Goal: Information Seeking & Learning: Learn about a topic

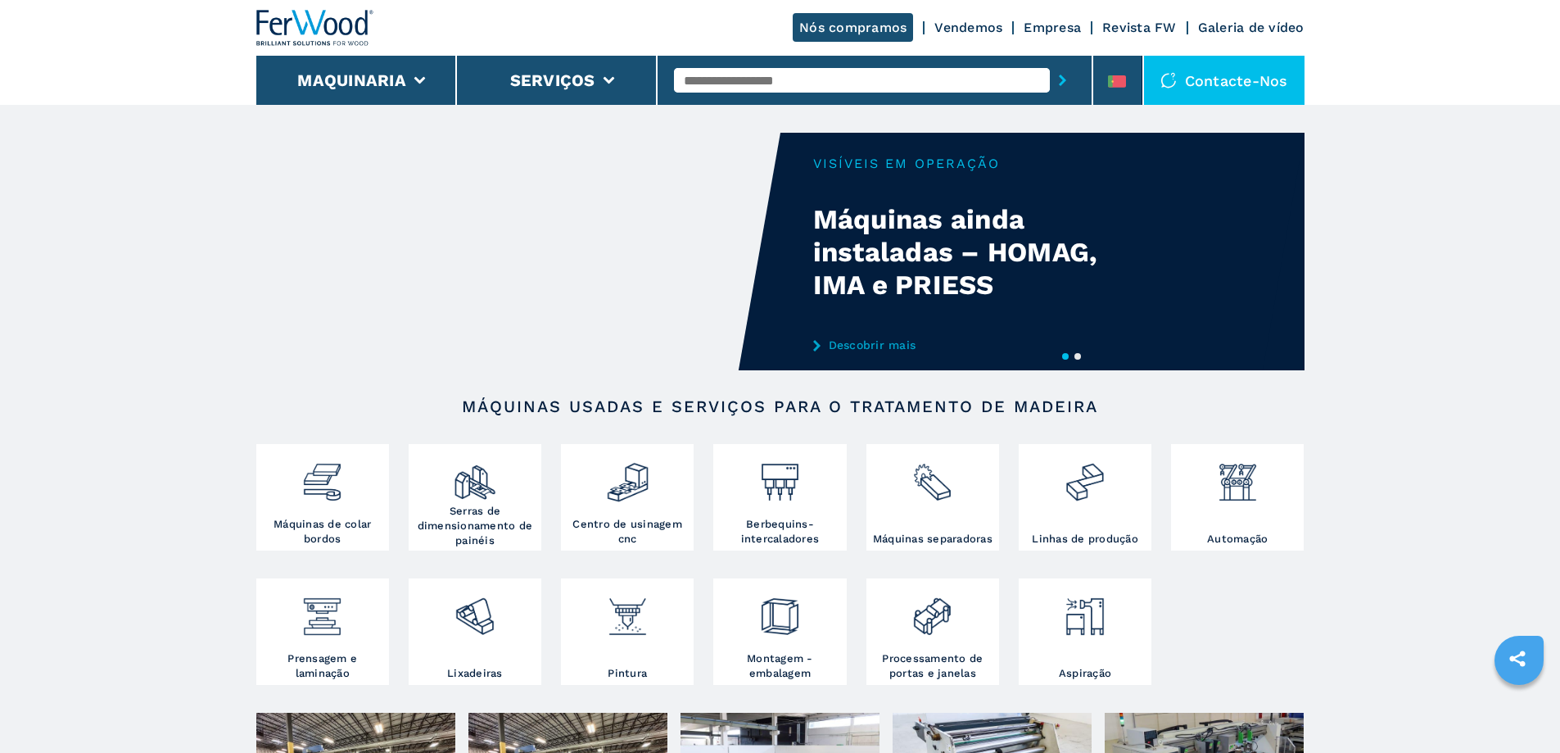
click at [371, 75] on button "Maquinaria" at bounding box center [351, 80] width 109 height 20
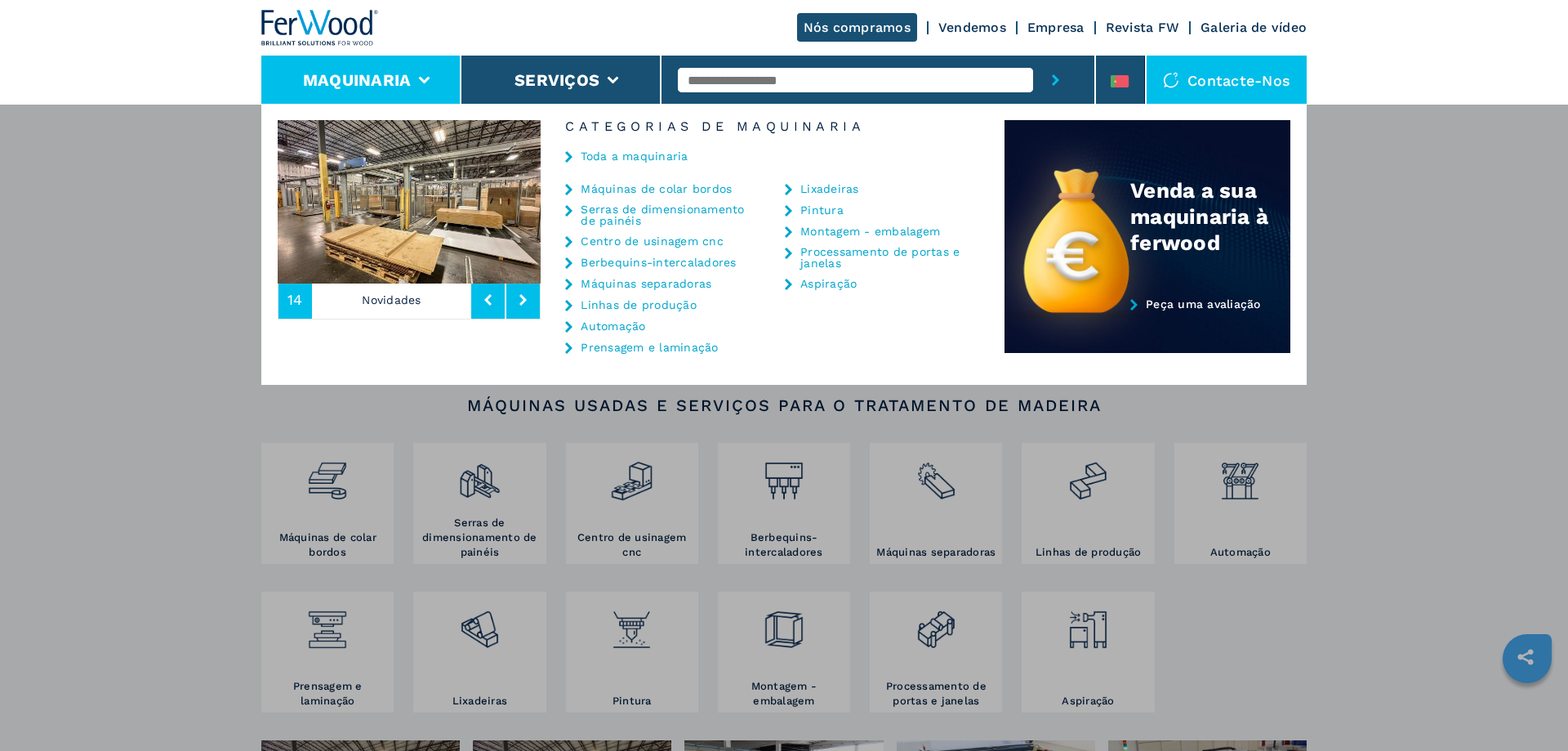
click at [648, 191] on link "Máquinas de colar bordos" at bounding box center [656, 188] width 152 height 11
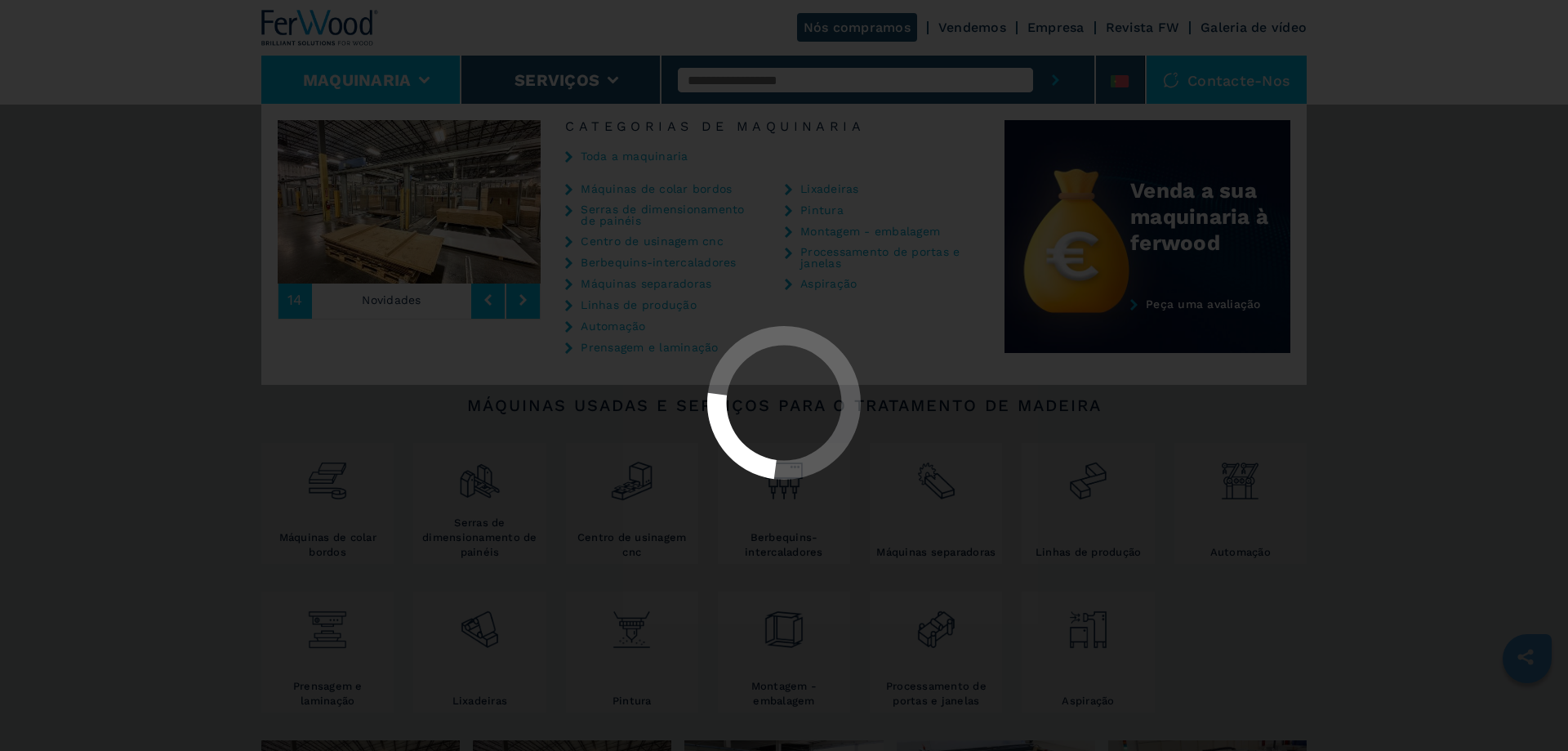
select select "**********"
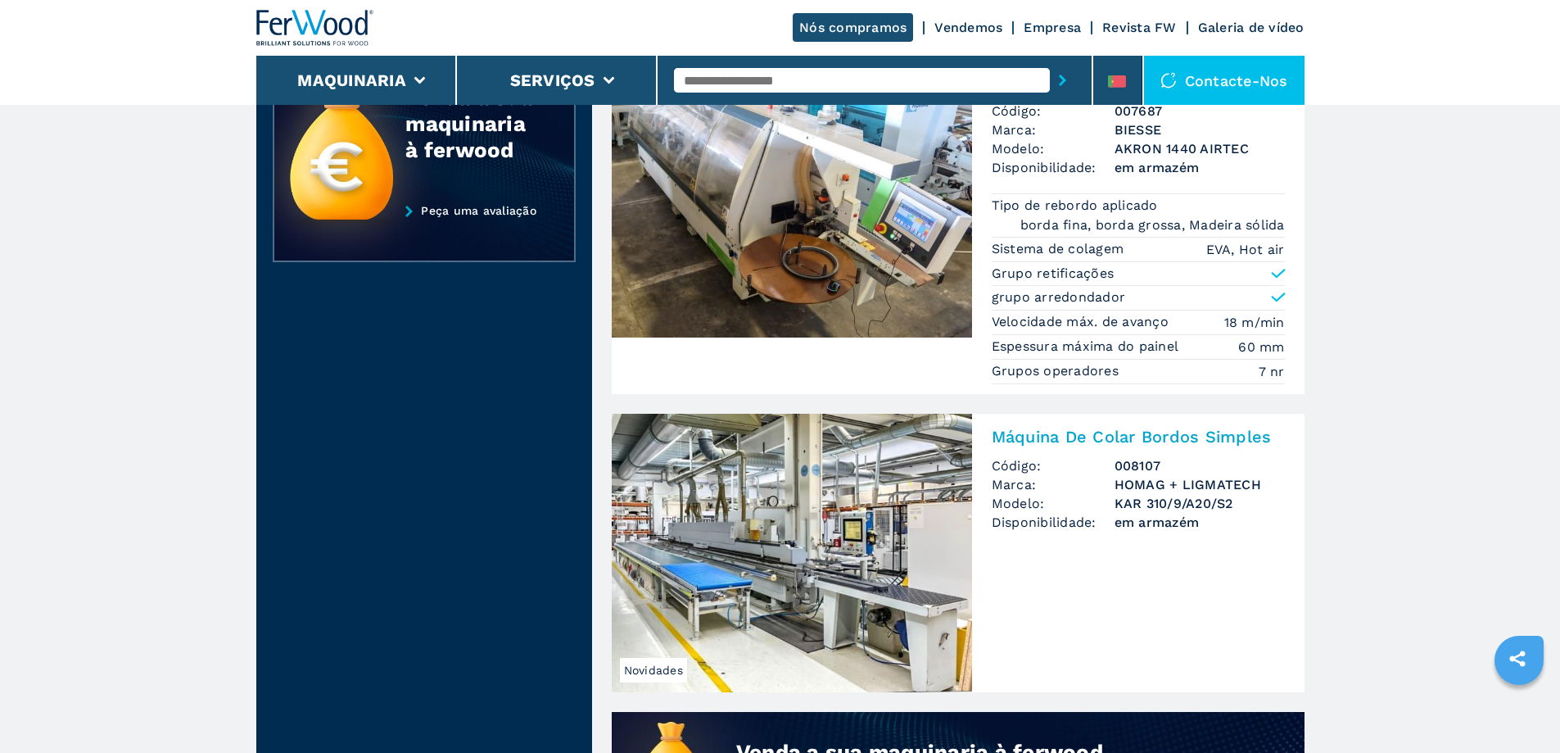
scroll to position [983, 0]
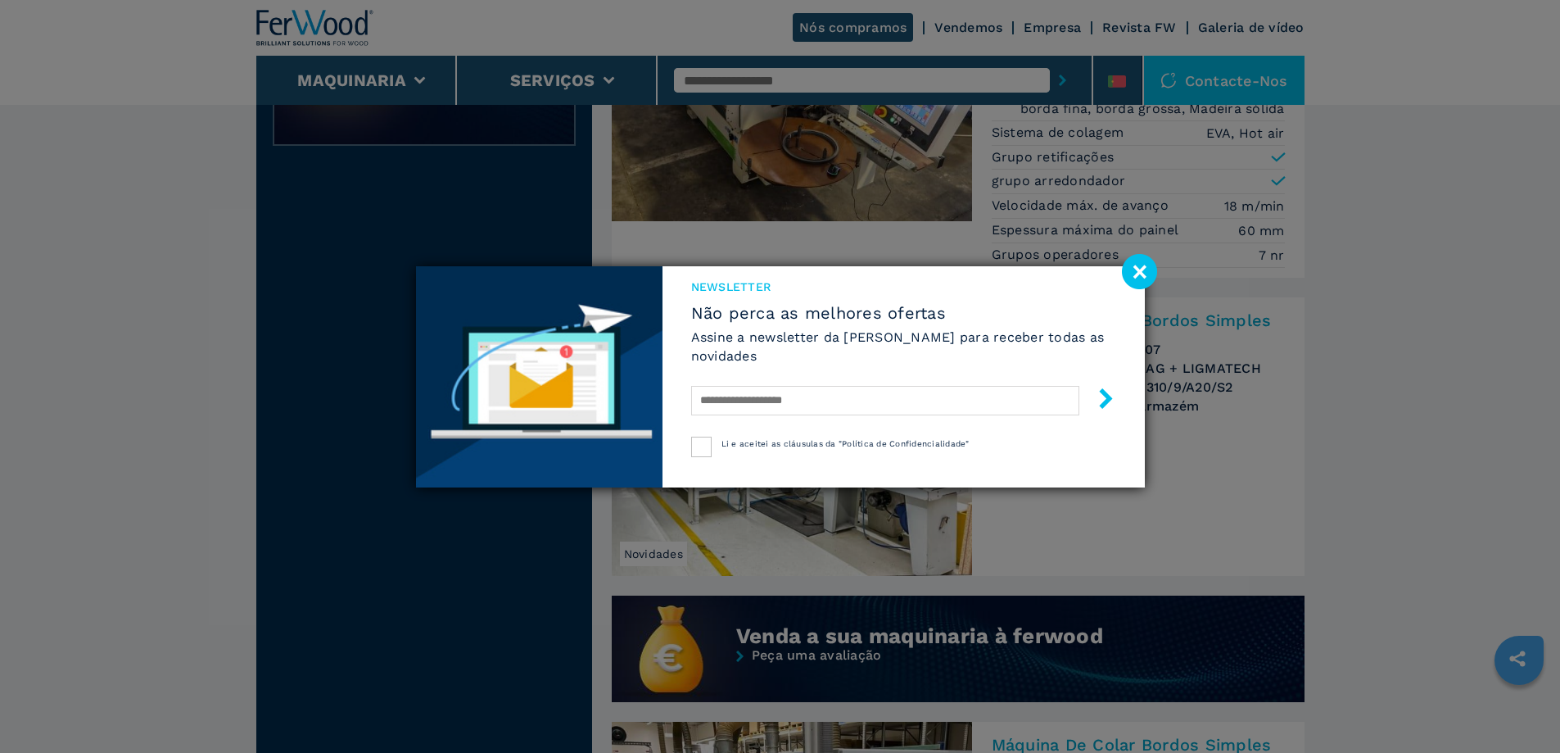
click at [1144, 264] on image at bounding box center [1139, 271] width 35 height 35
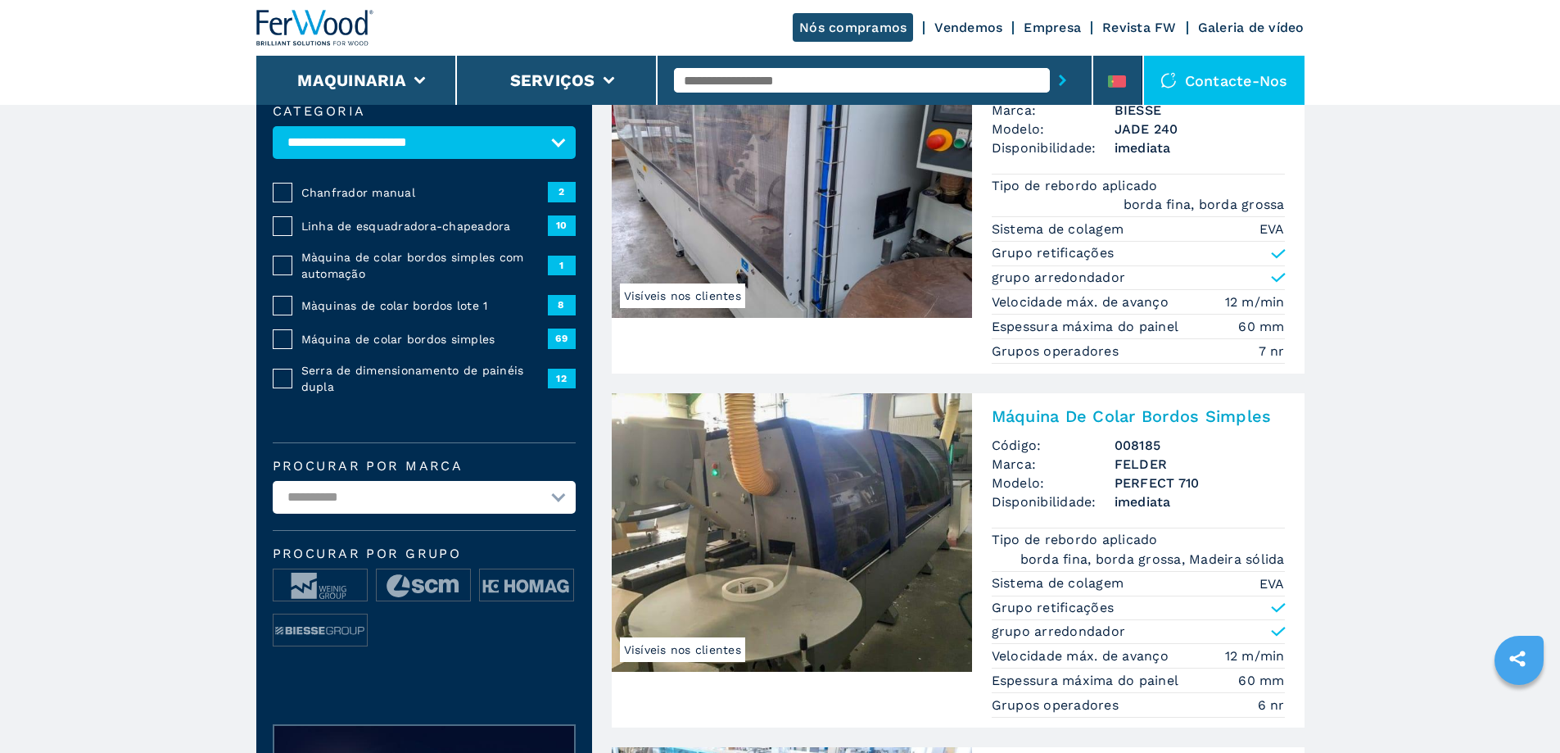
scroll to position [0, 0]
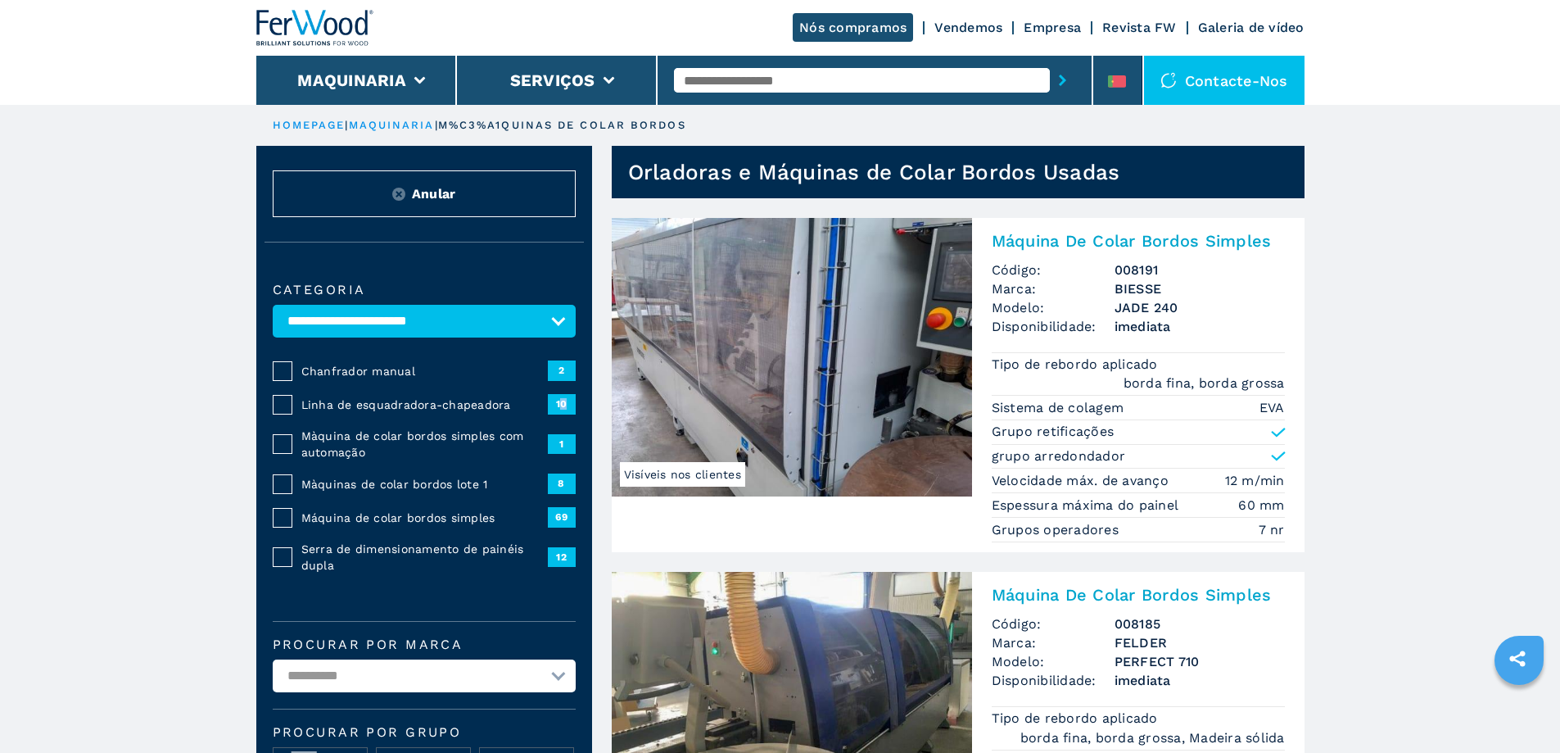
click at [565, 414] on span "10" at bounding box center [562, 404] width 28 height 20
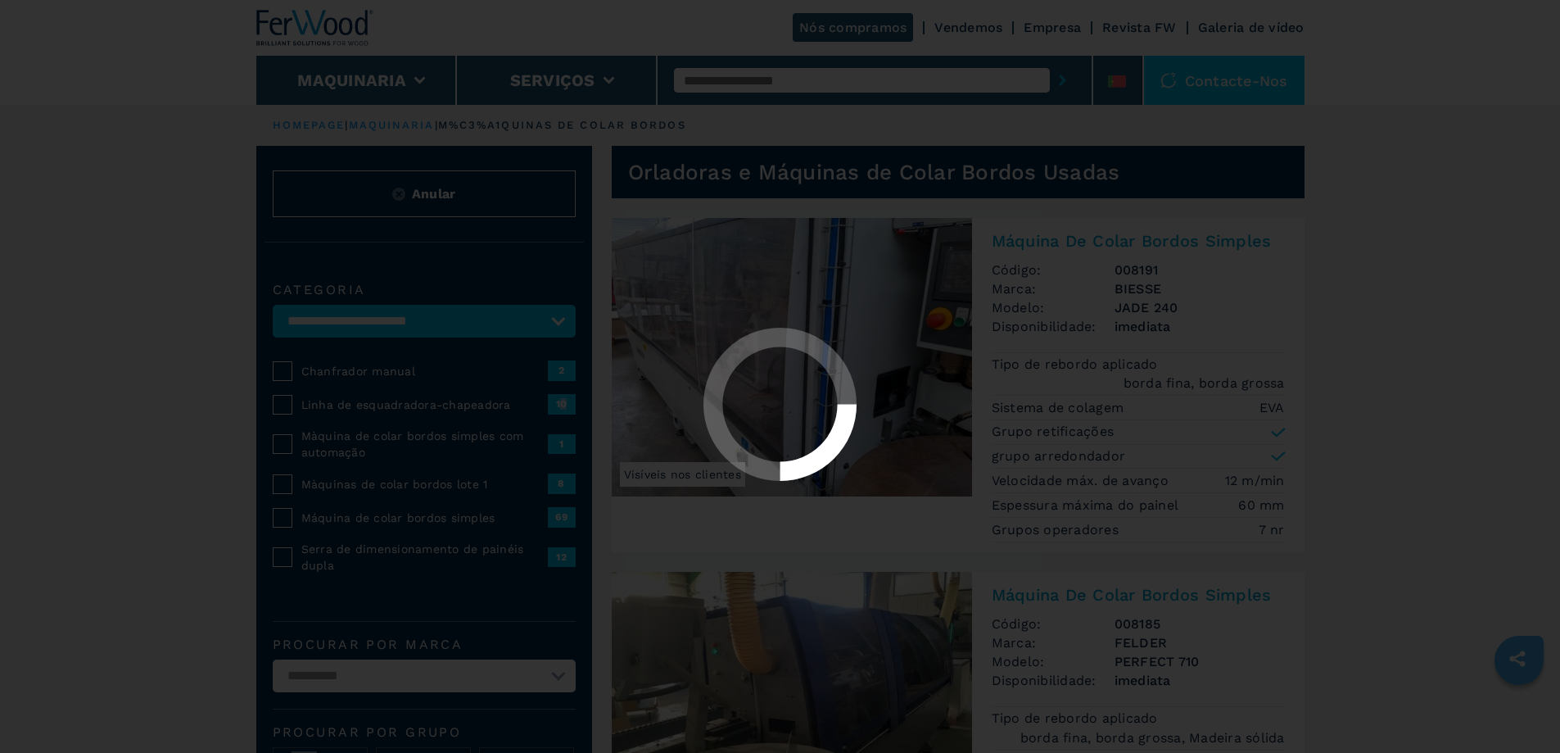
select select "**********"
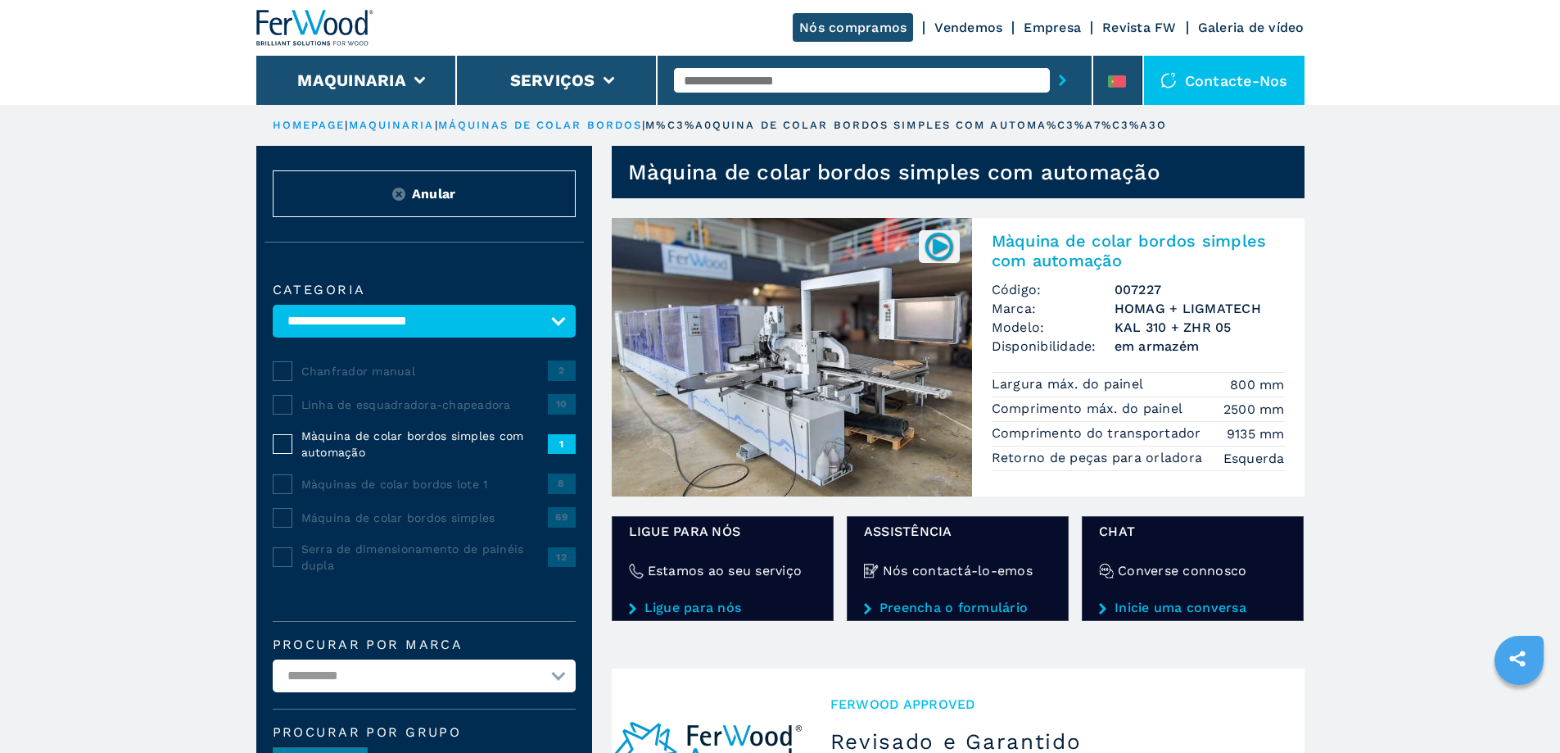
click at [870, 335] on img at bounding box center [792, 357] width 360 height 278
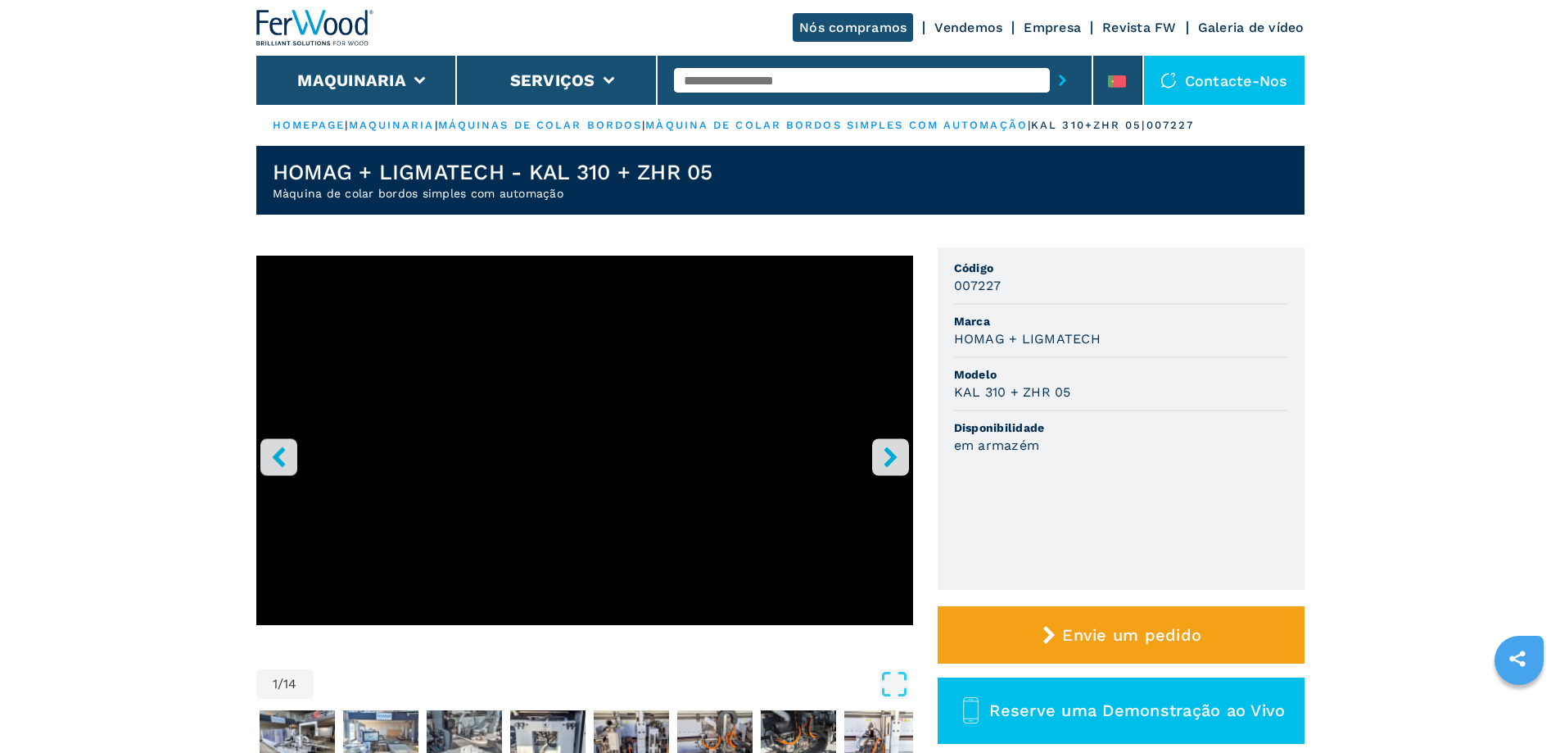
click at [890, 447] on icon "right-button" at bounding box center [891, 456] width 20 height 20
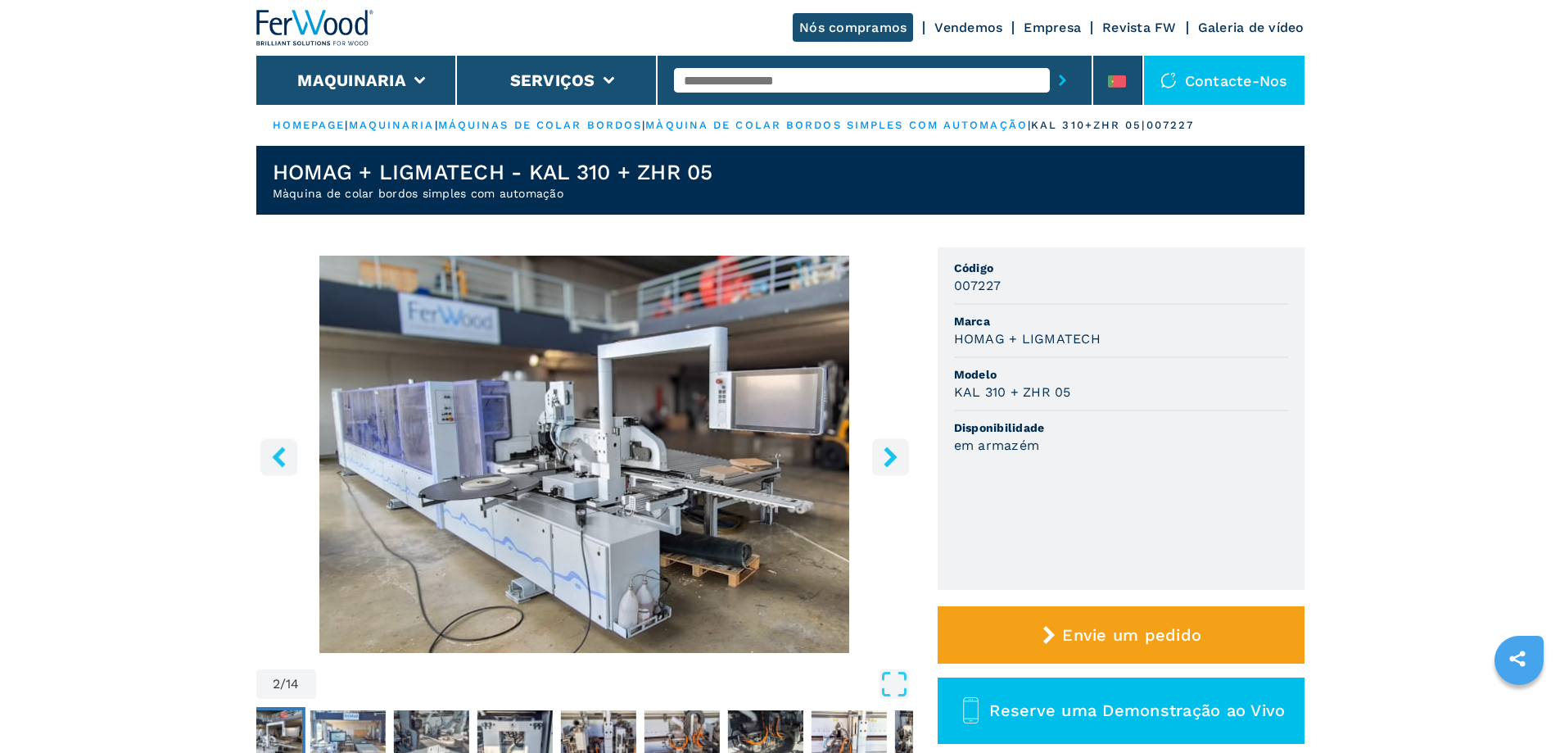
click at [890, 447] on icon "right-button" at bounding box center [891, 456] width 20 height 20
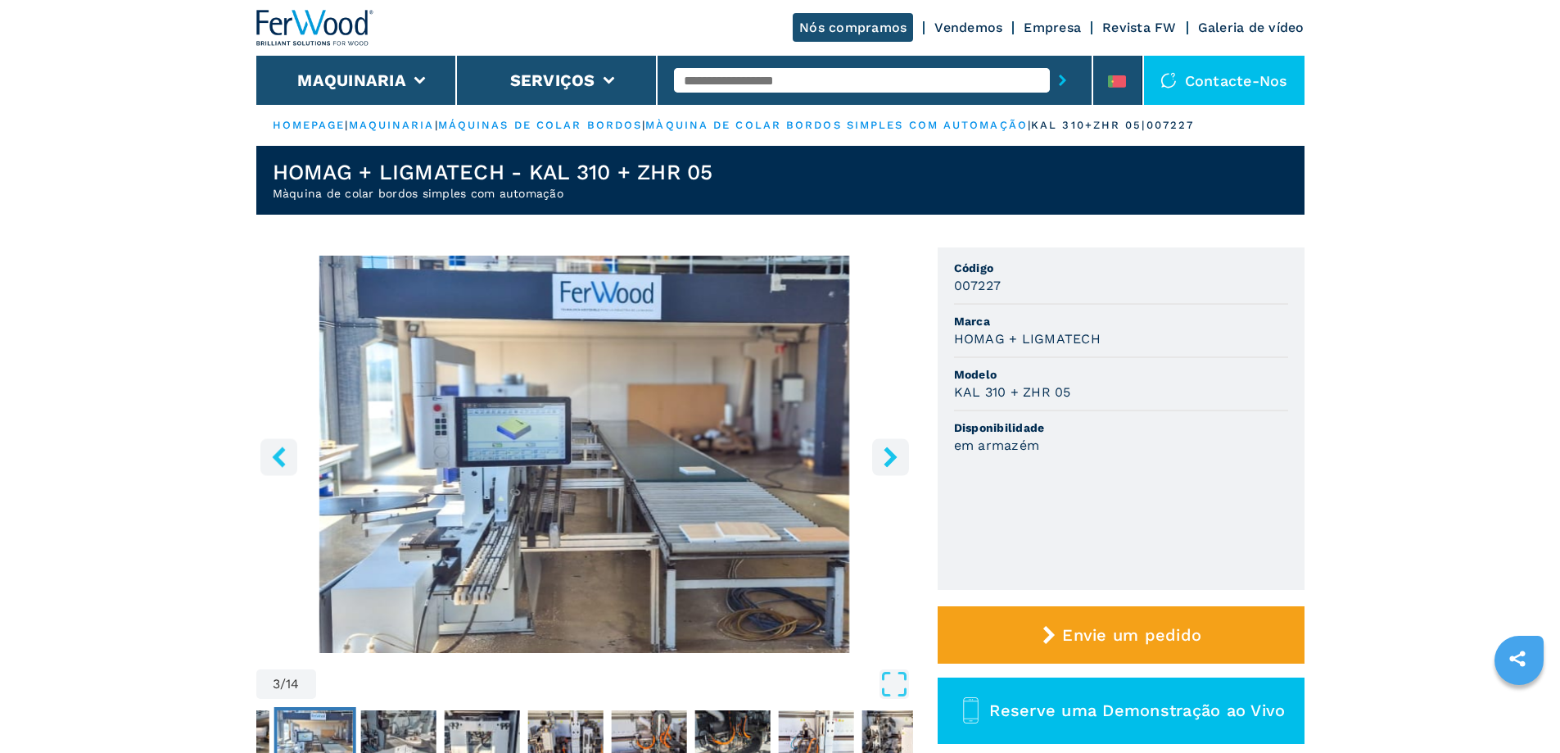
click at [890, 447] on icon "right-button" at bounding box center [891, 456] width 20 height 20
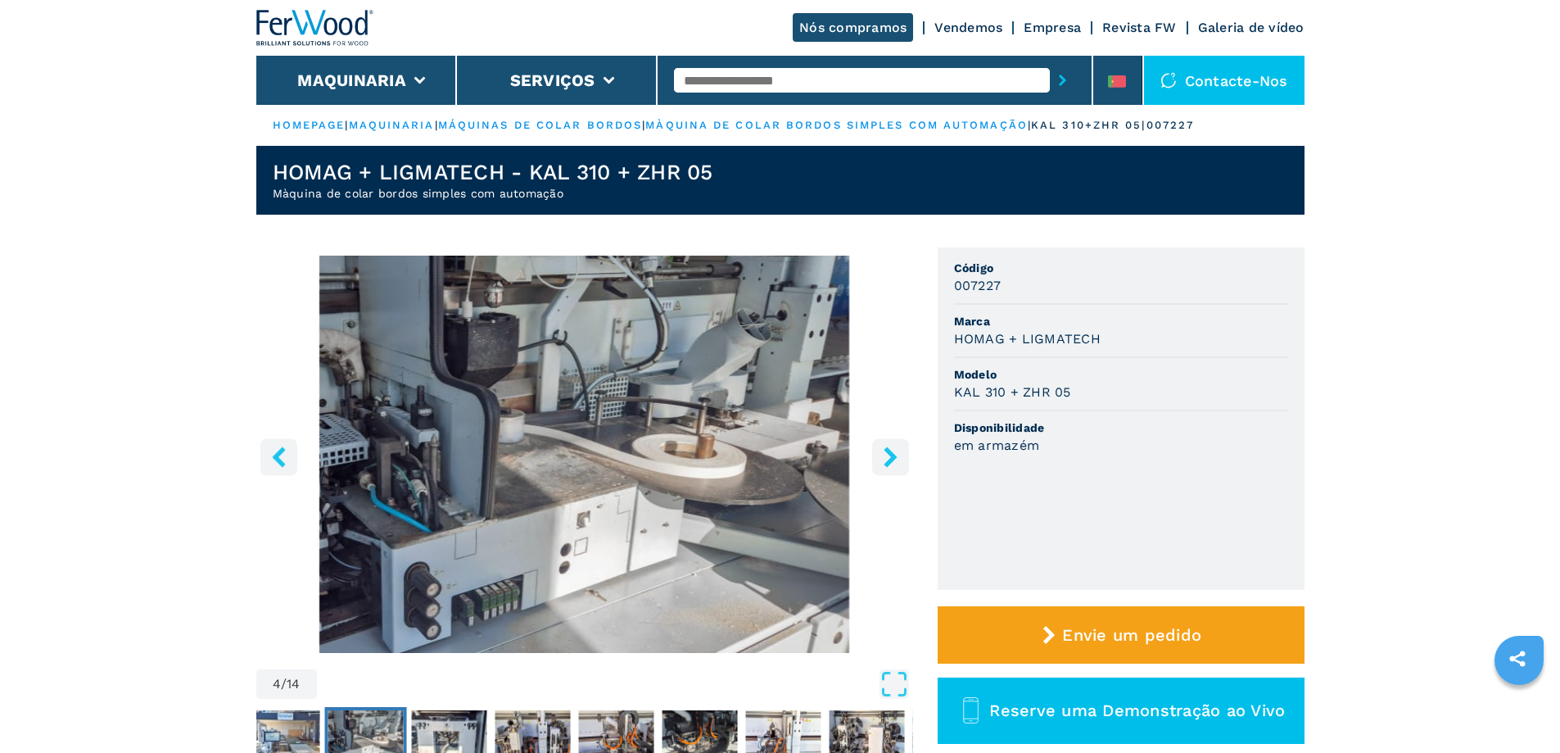
click at [890, 447] on icon "right-button" at bounding box center [891, 456] width 20 height 20
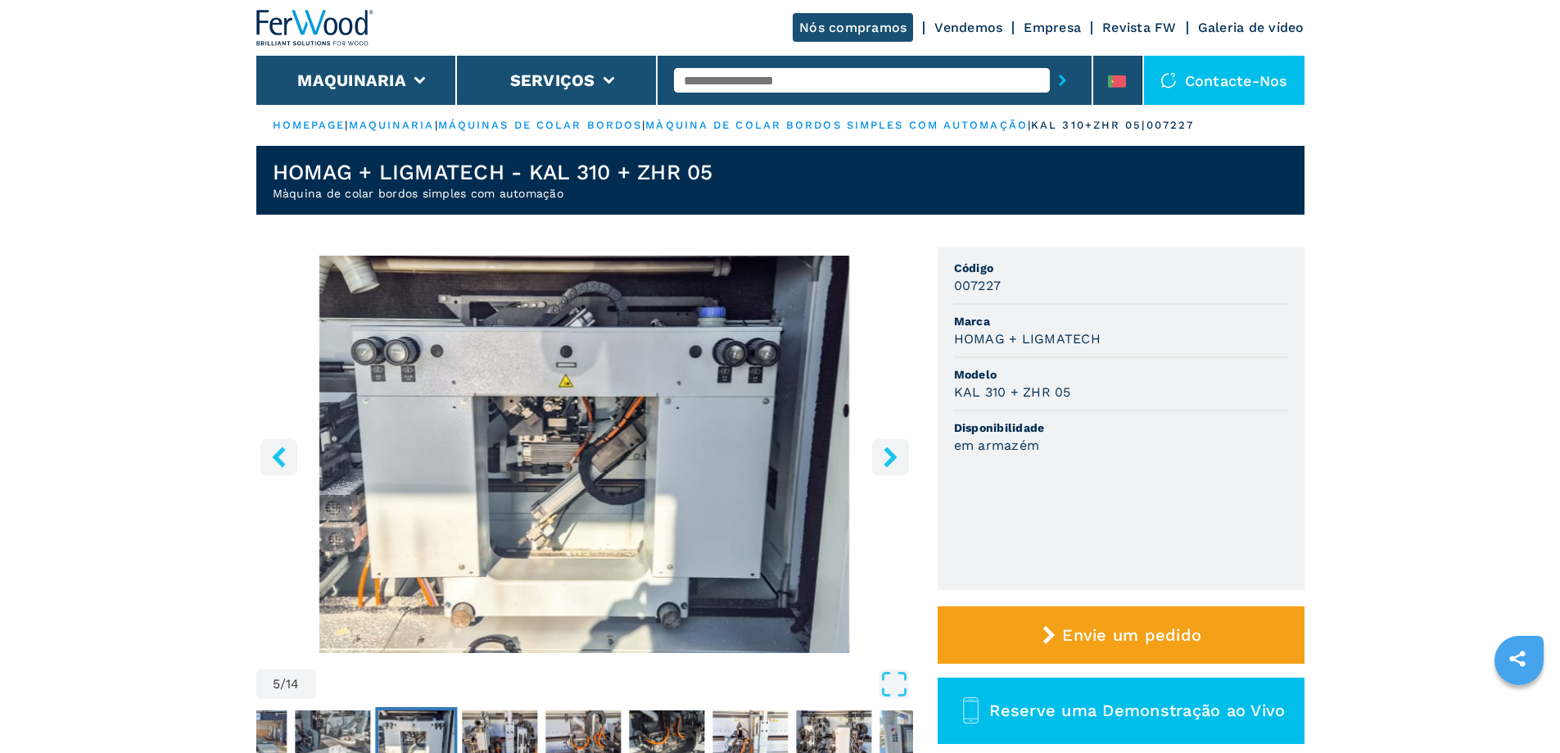
click at [890, 447] on icon "right-button" at bounding box center [891, 456] width 20 height 20
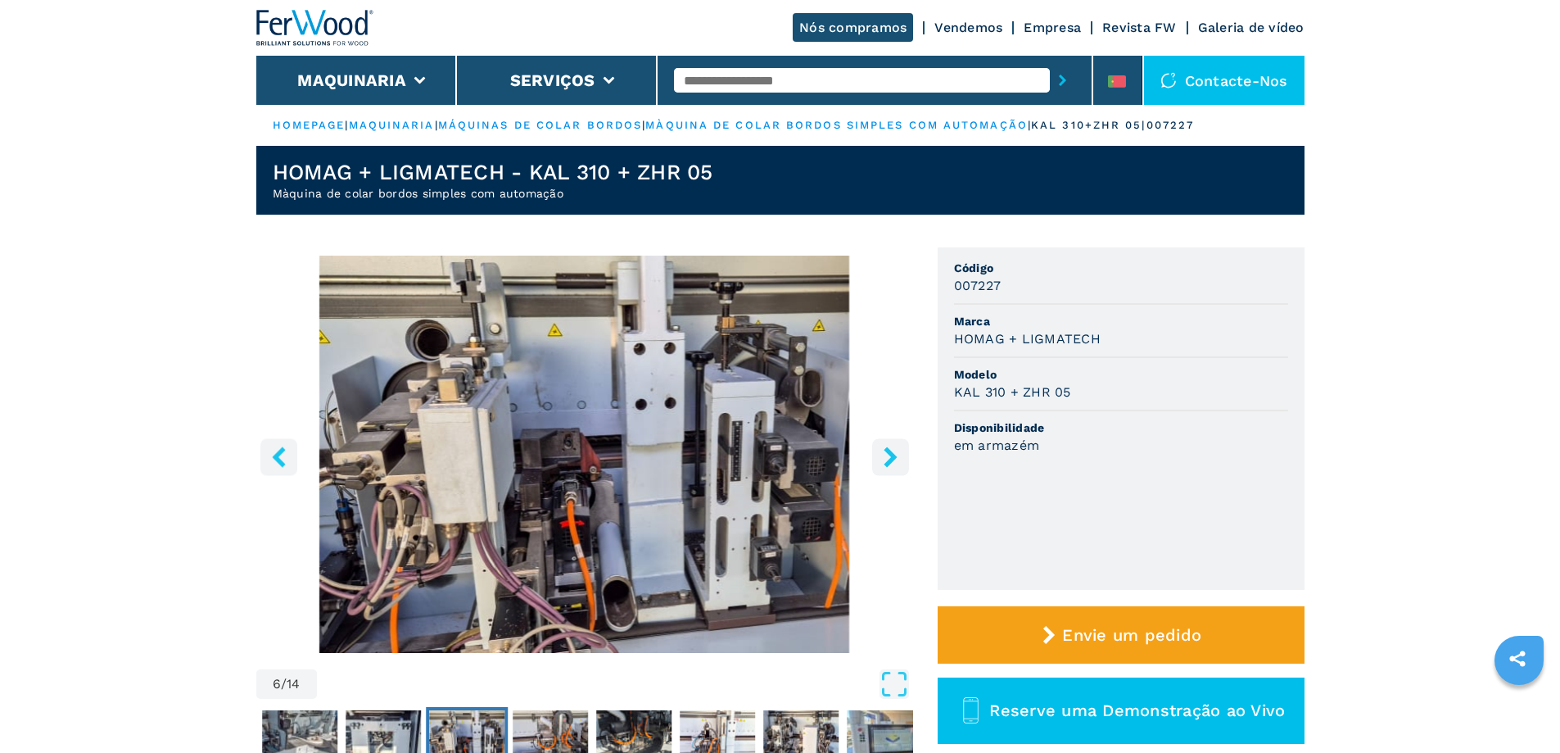
click at [890, 447] on icon "right-button" at bounding box center [891, 456] width 20 height 20
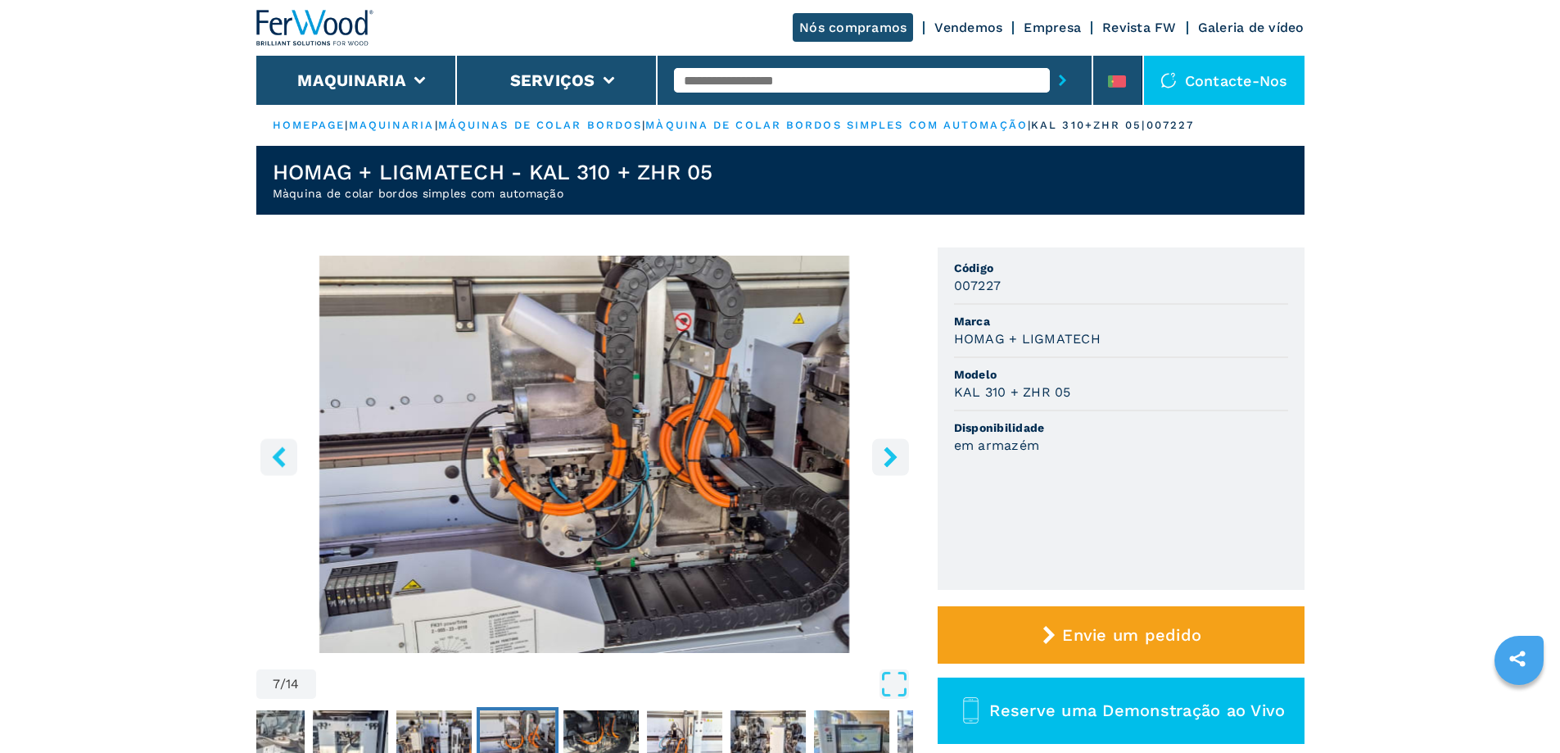
click at [892, 447] on icon "right-button" at bounding box center [891, 456] width 20 height 20
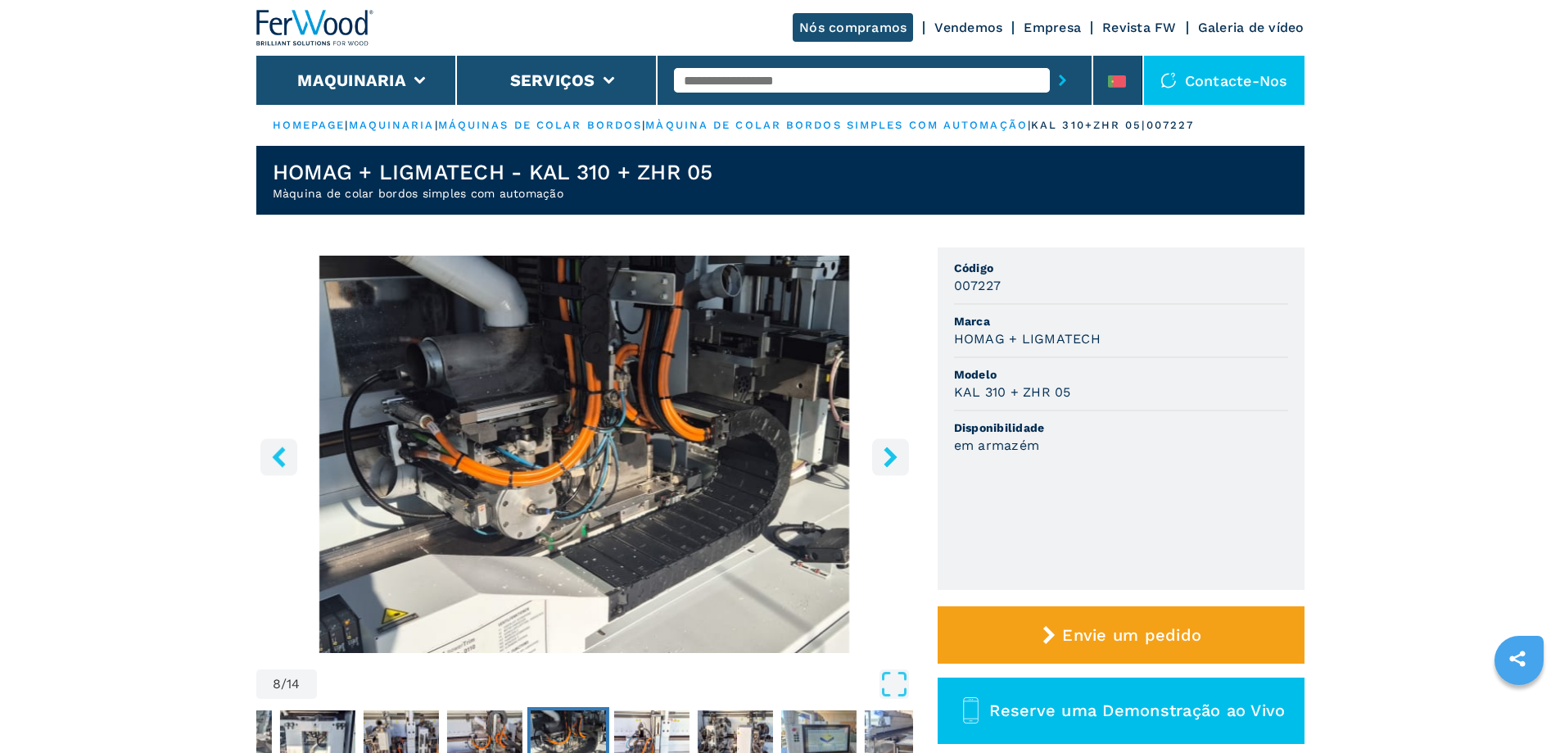
click at [892, 447] on icon "right-button" at bounding box center [891, 456] width 20 height 20
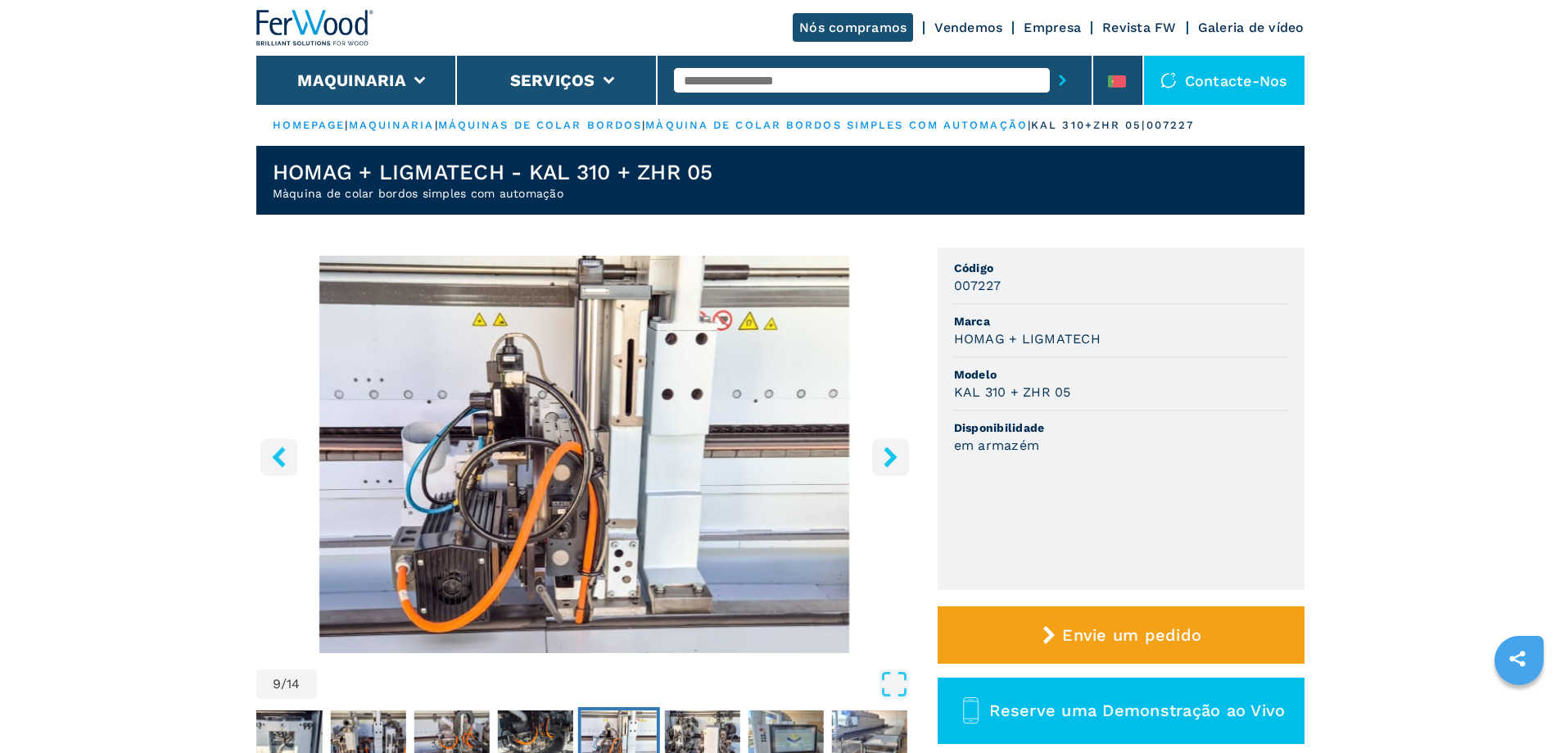
click at [892, 447] on icon "right-button" at bounding box center [891, 456] width 20 height 20
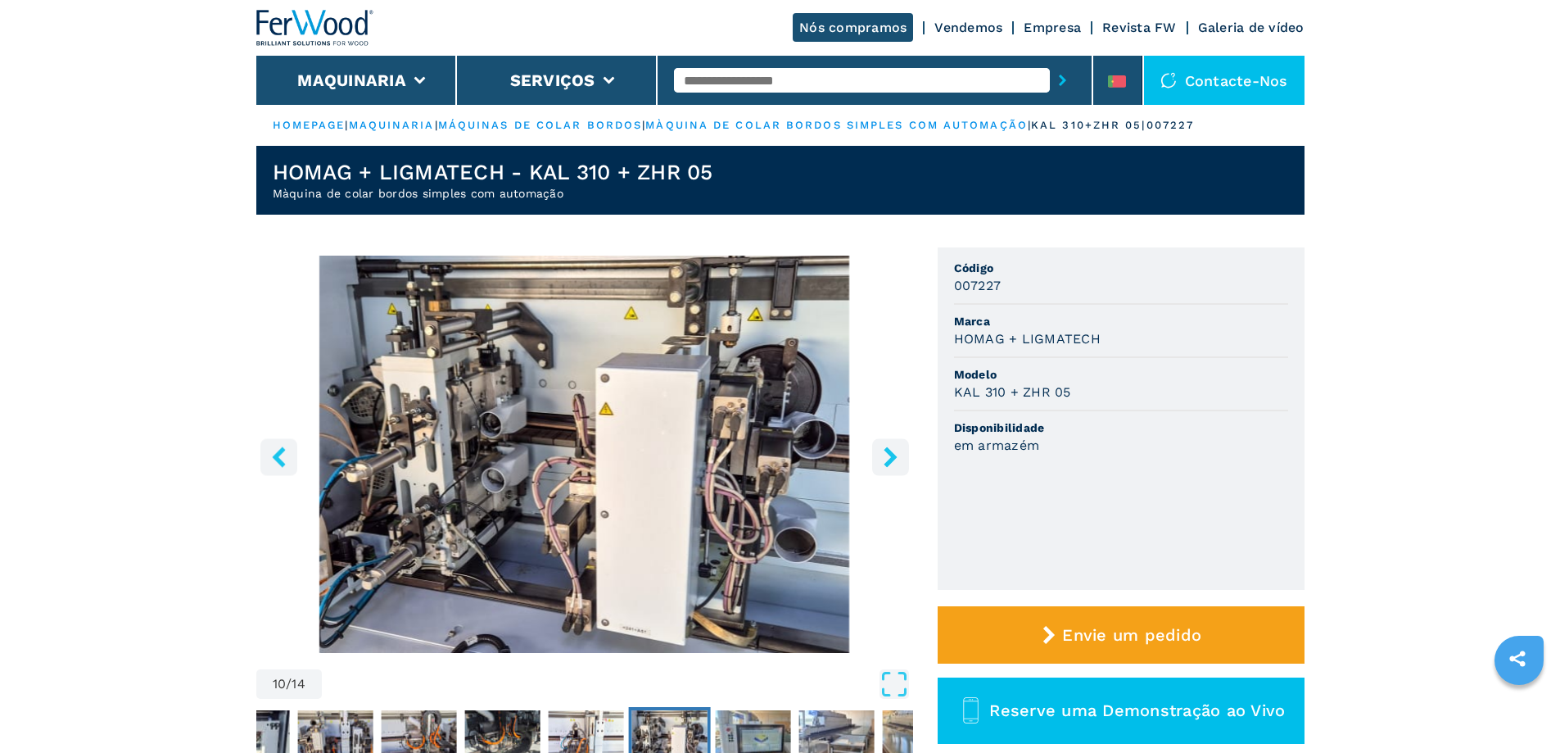
click at [894, 440] on button "right-button" at bounding box center [890, 456] width 37 height 37
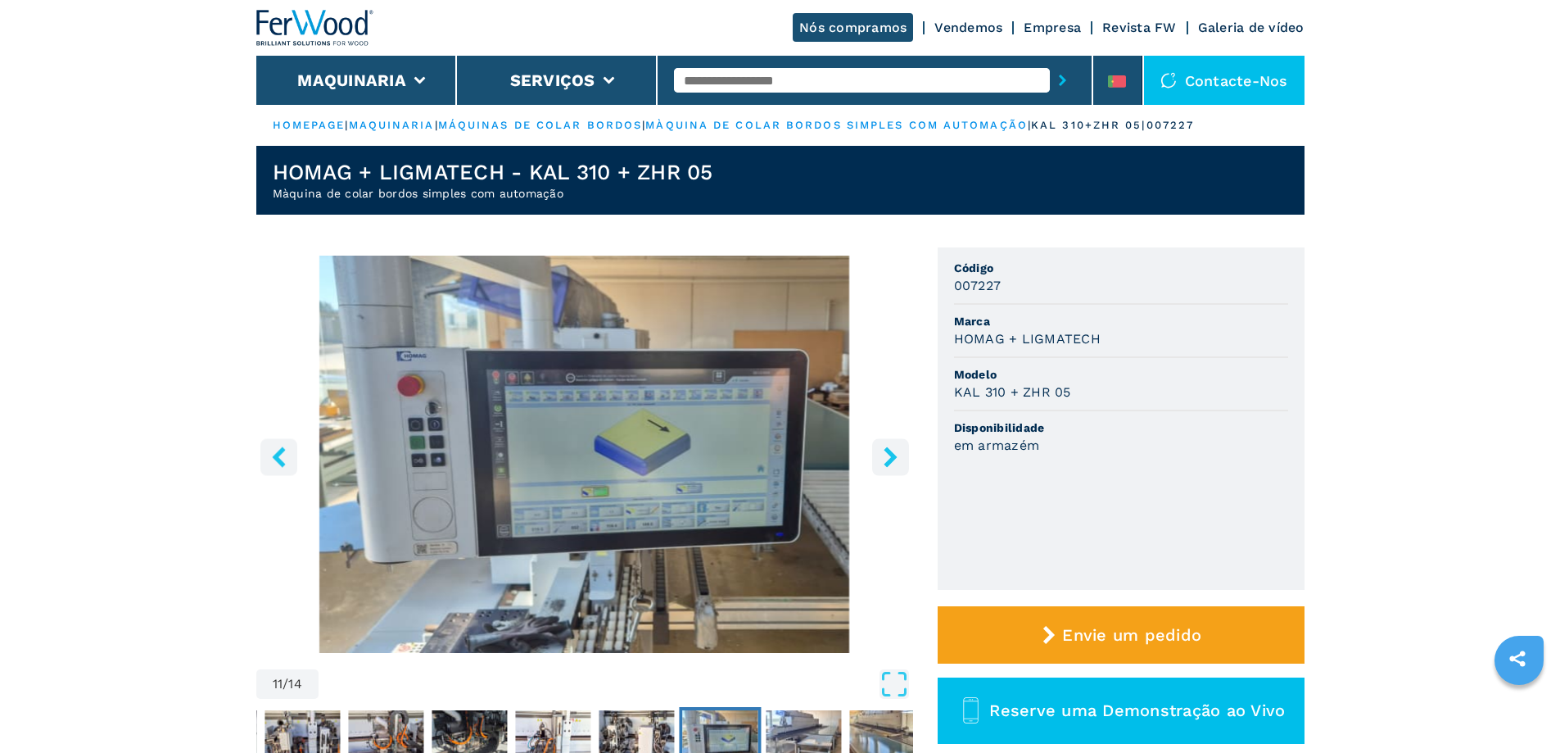
click at [891, 448] on icon "right-button" at bounding box center [891, 456] width 20 height 20
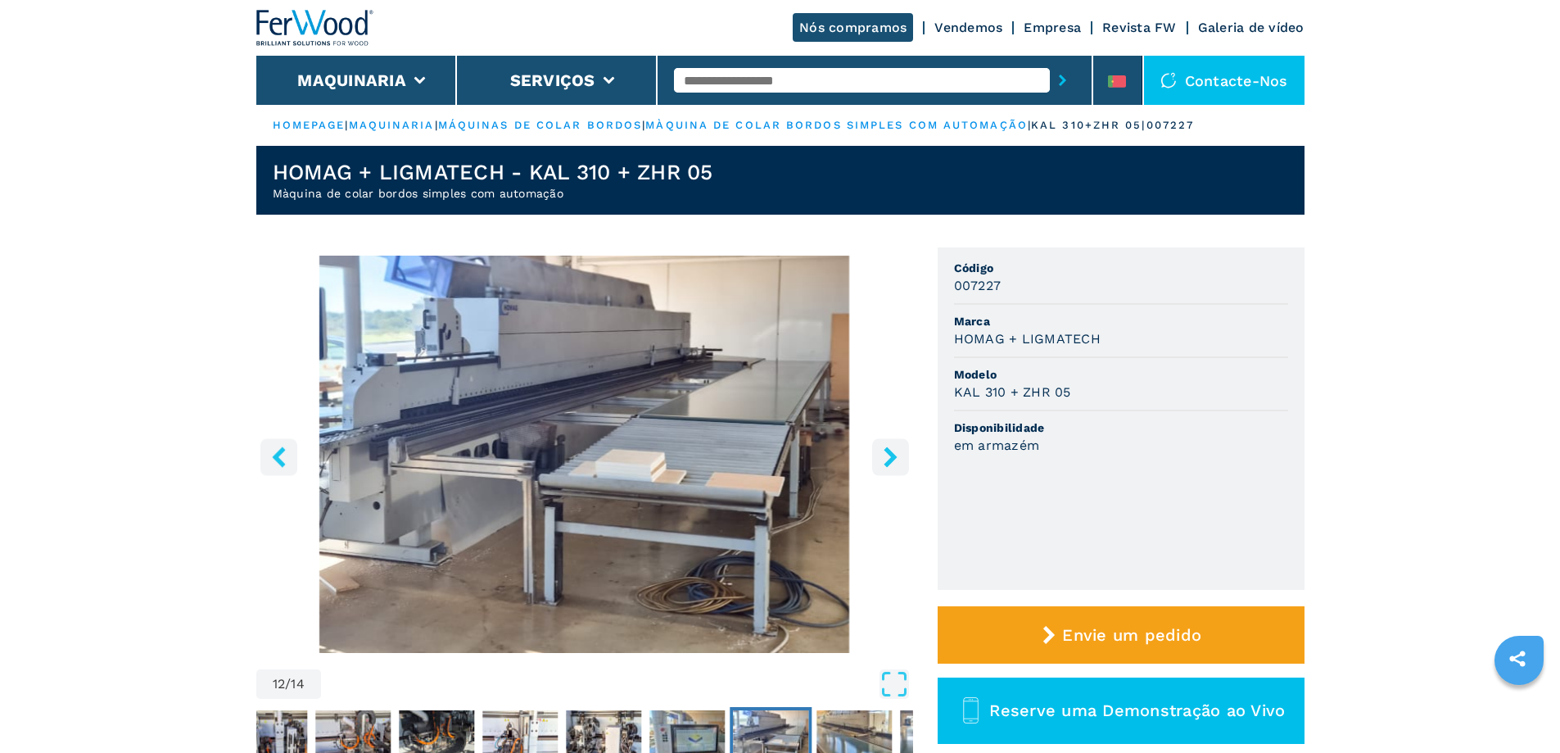
click at [891, 449] on icon "right-button" at bounding box center [891, 456] width 20 height 20
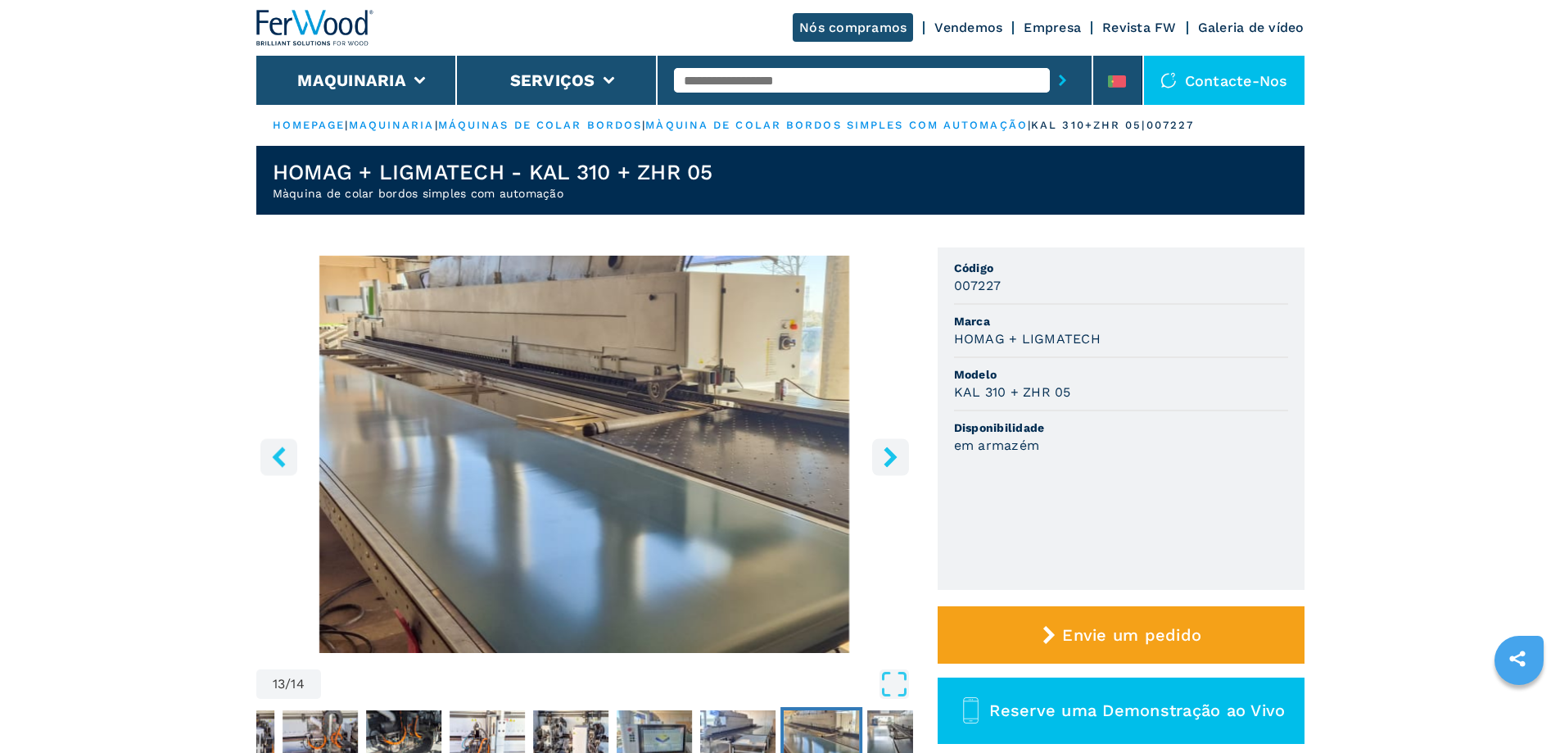
click at [891, 449] on icon "right-button" at bounding box center [891, 456] width 20 height 20
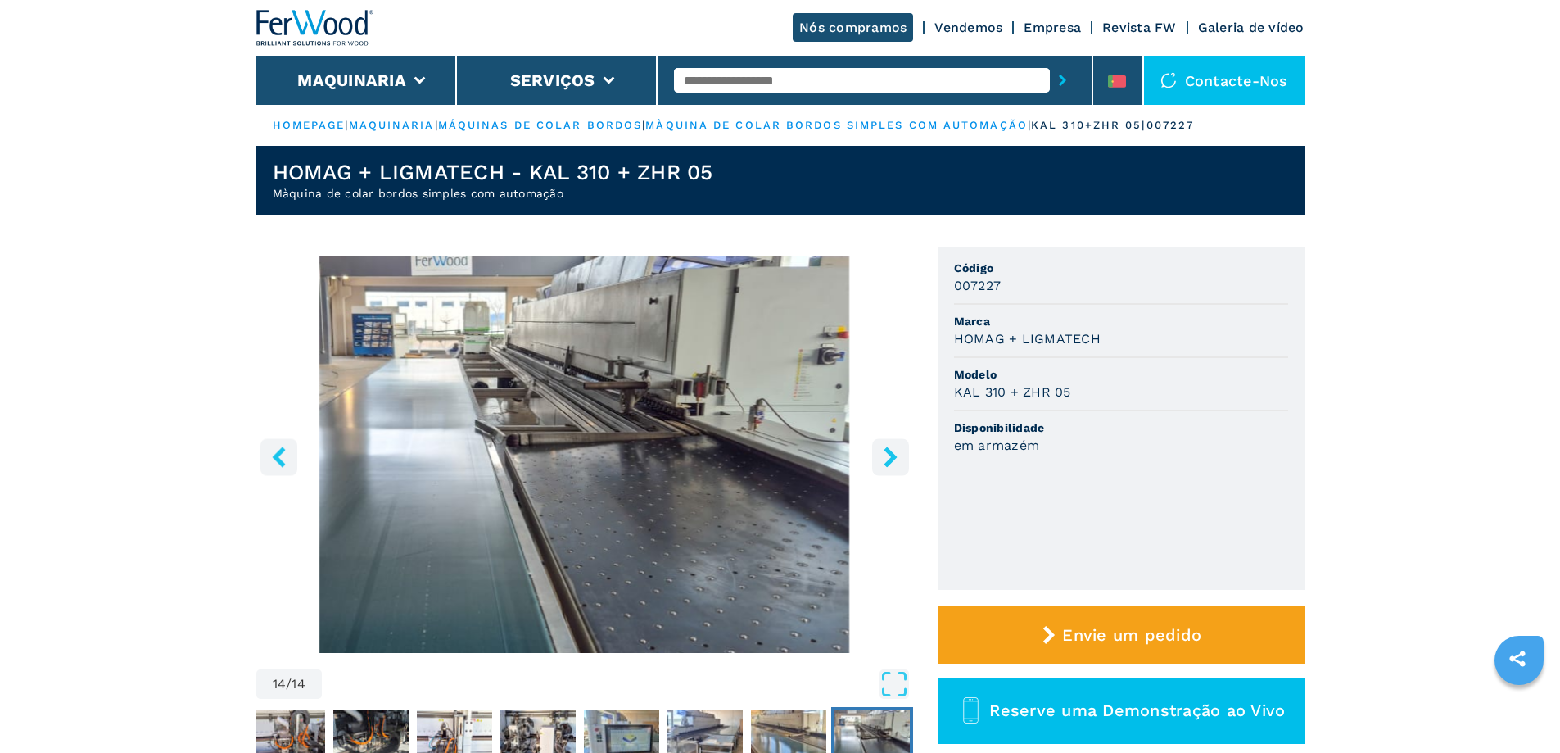
click at [891, 448] on icon "right-button" at bounding box center [891, 456] width 20 height 20
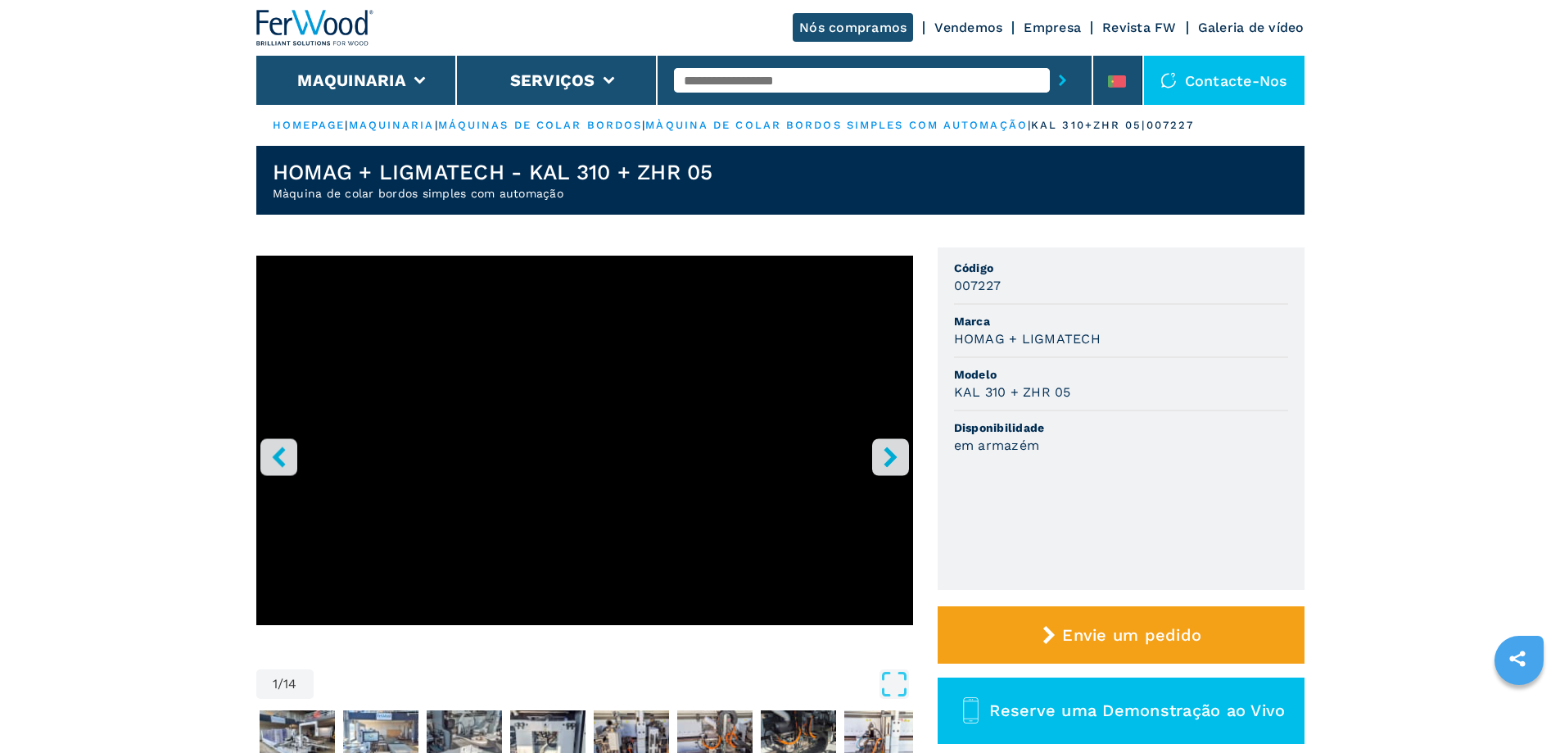
click at [891, 448] on icon "right-button" at bounding box center [891, 456] width 20 height 20
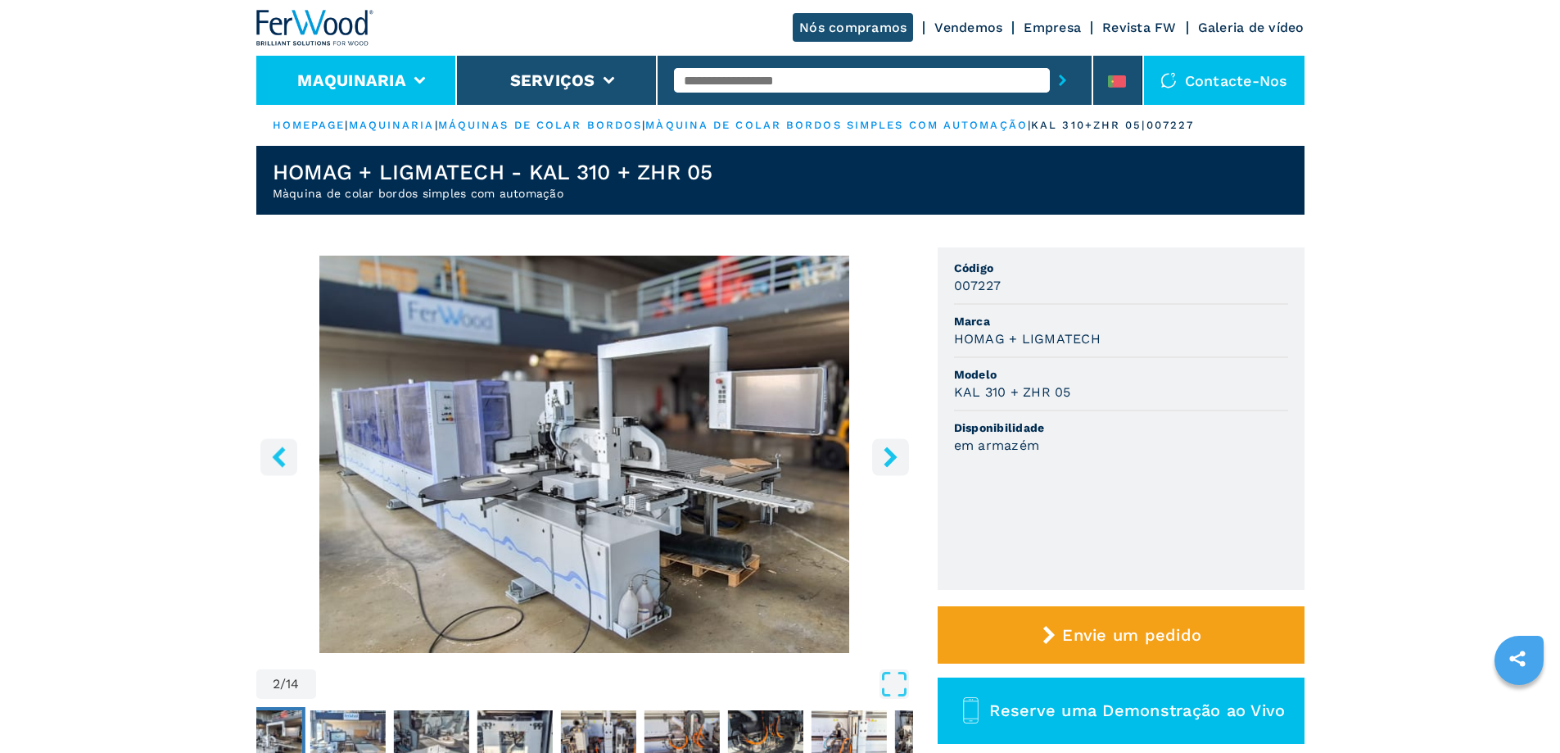
click at [369, 77] on button "Maquinaria" at bounding box center [351, 80] width 109 height 20
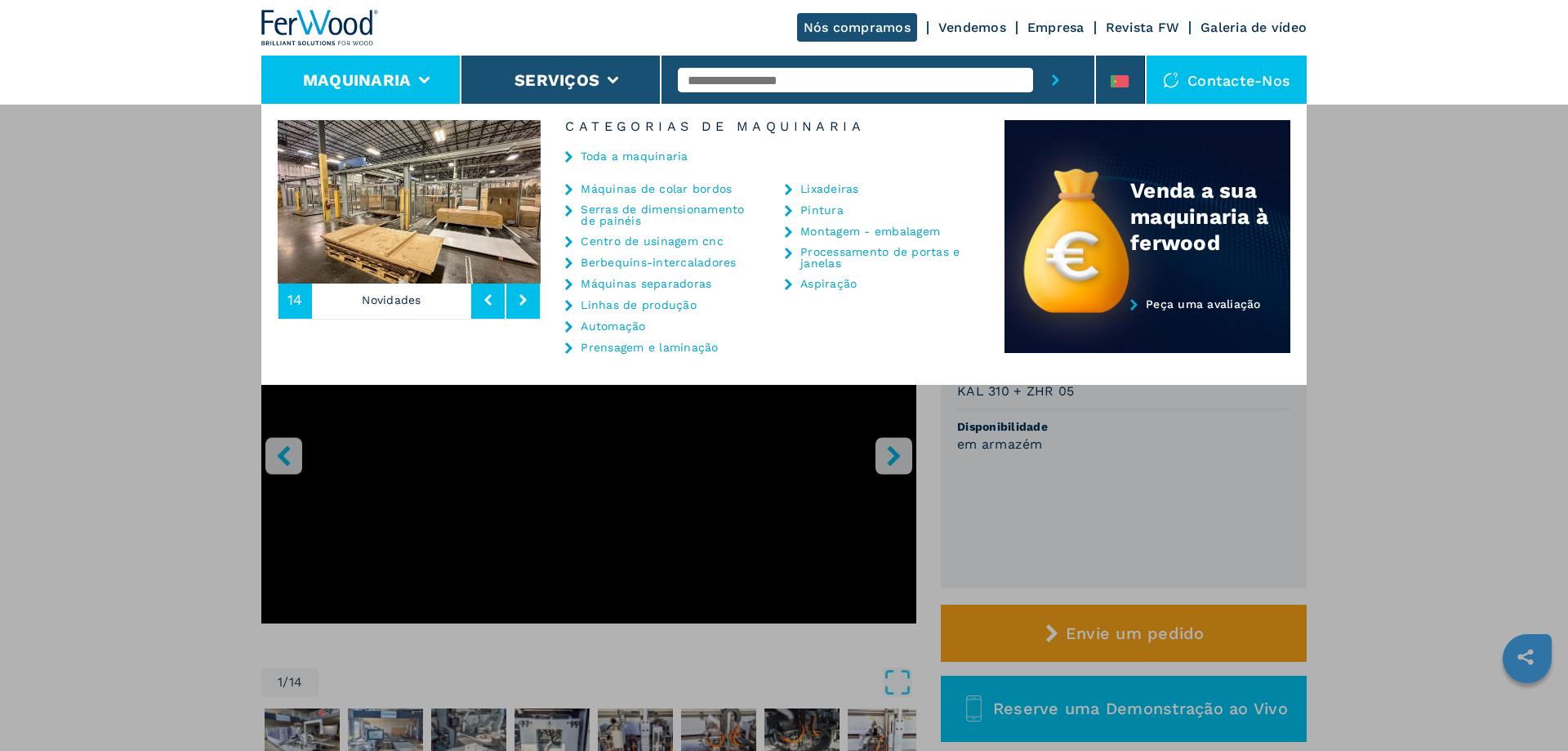
click at [368, 76] on button "Maquinaria" at bounding box center [357, 80] width 109 height 20
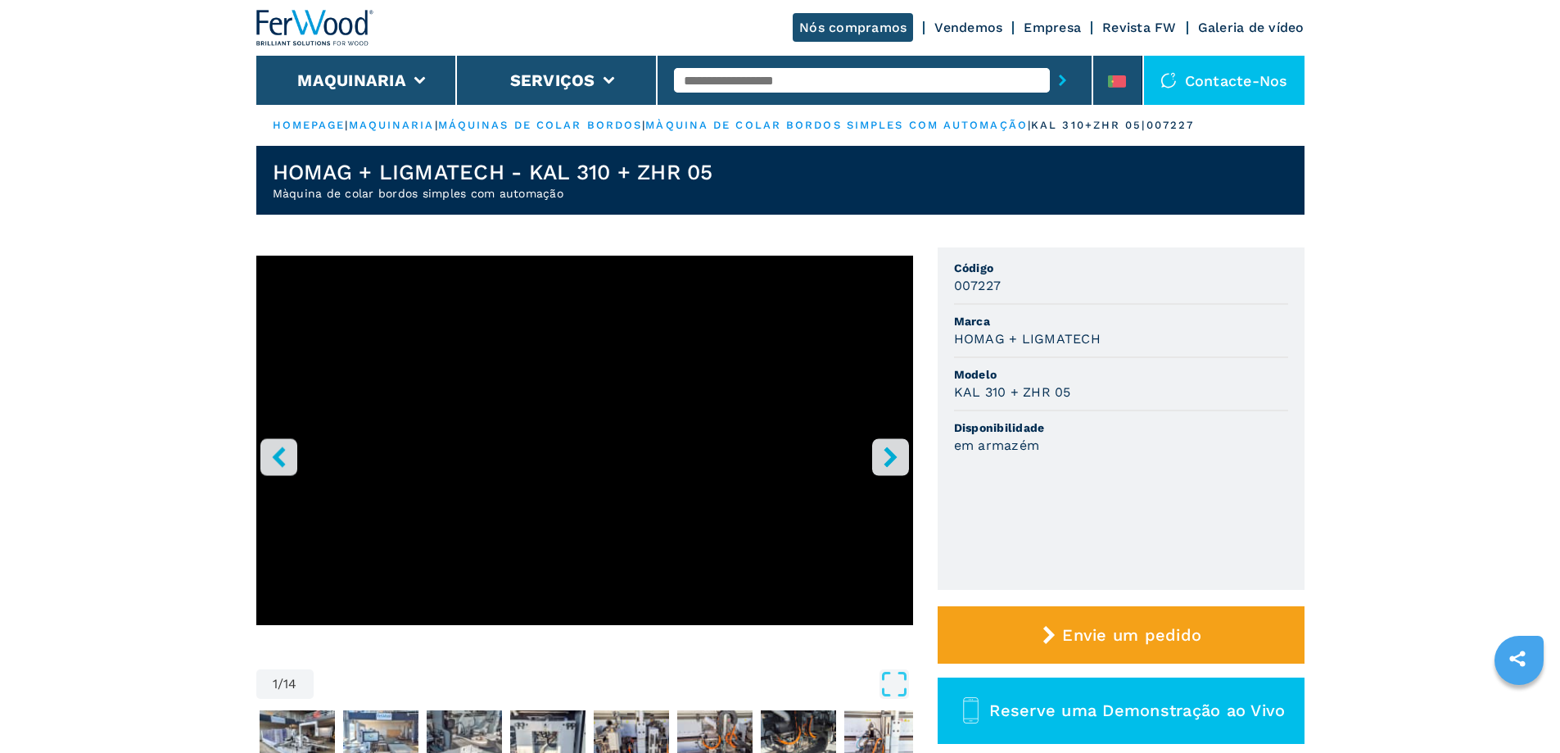
select select "**********"
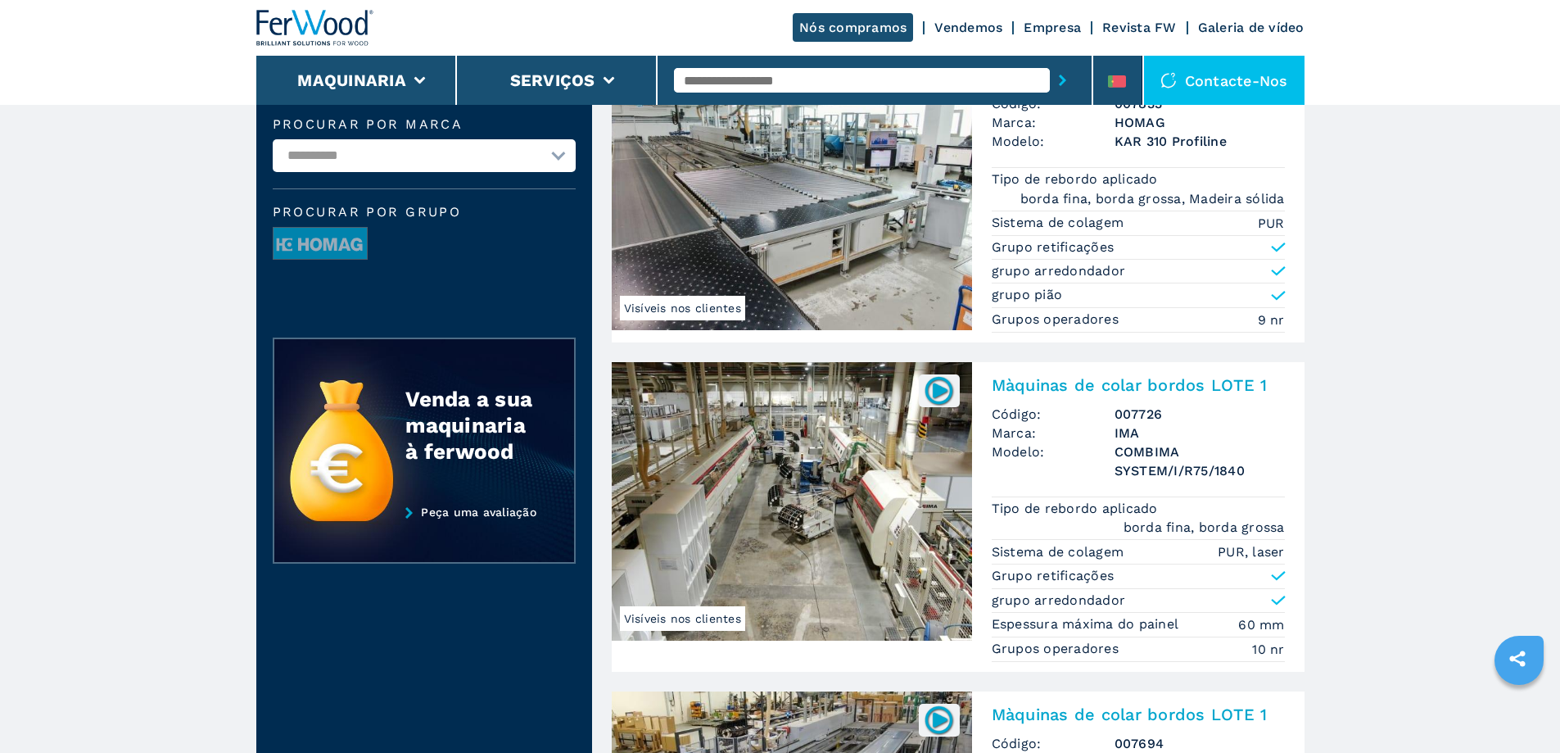
scroll to position [491, 0]
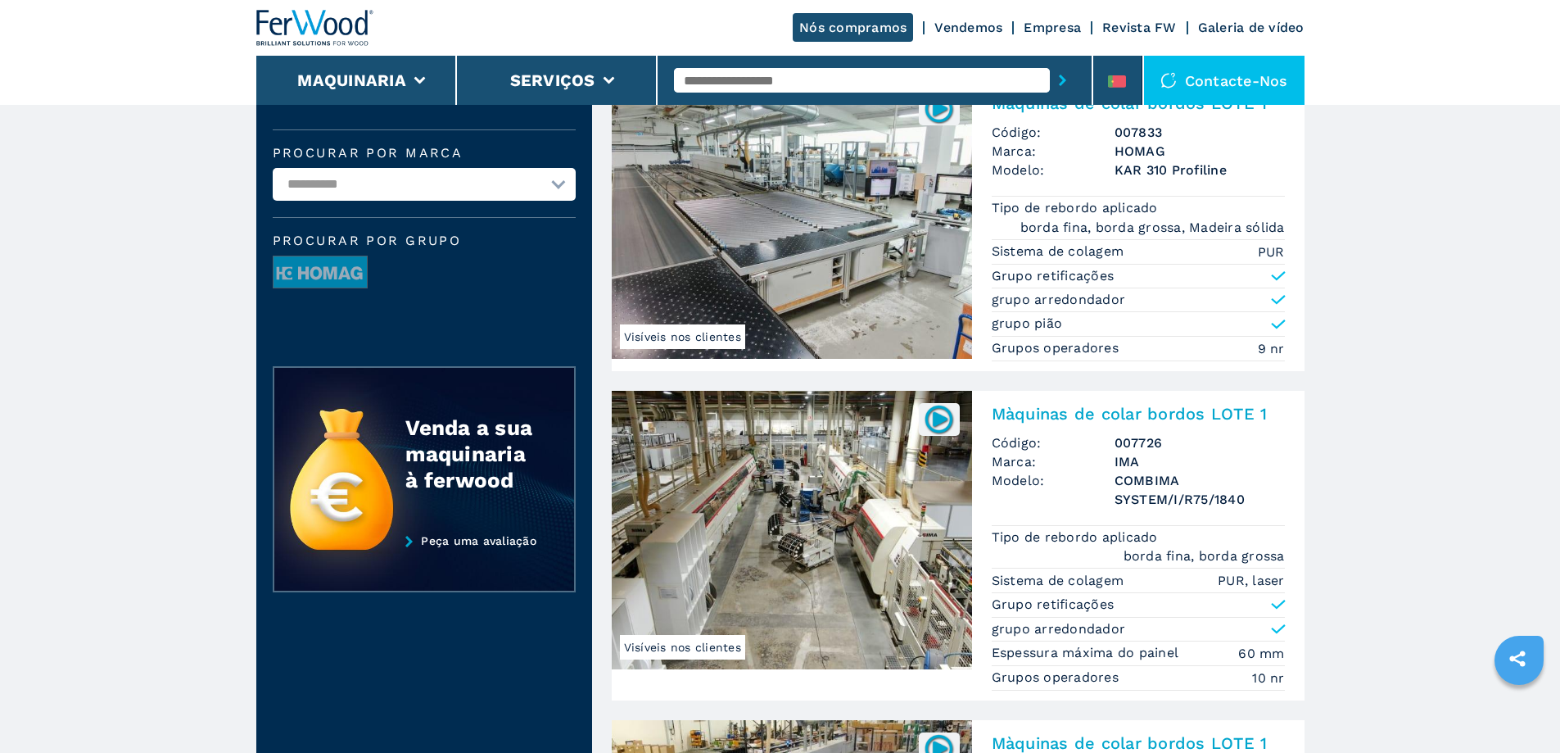
click at [774, 252] on img at bounding box center [792, 219] width 360 height 278
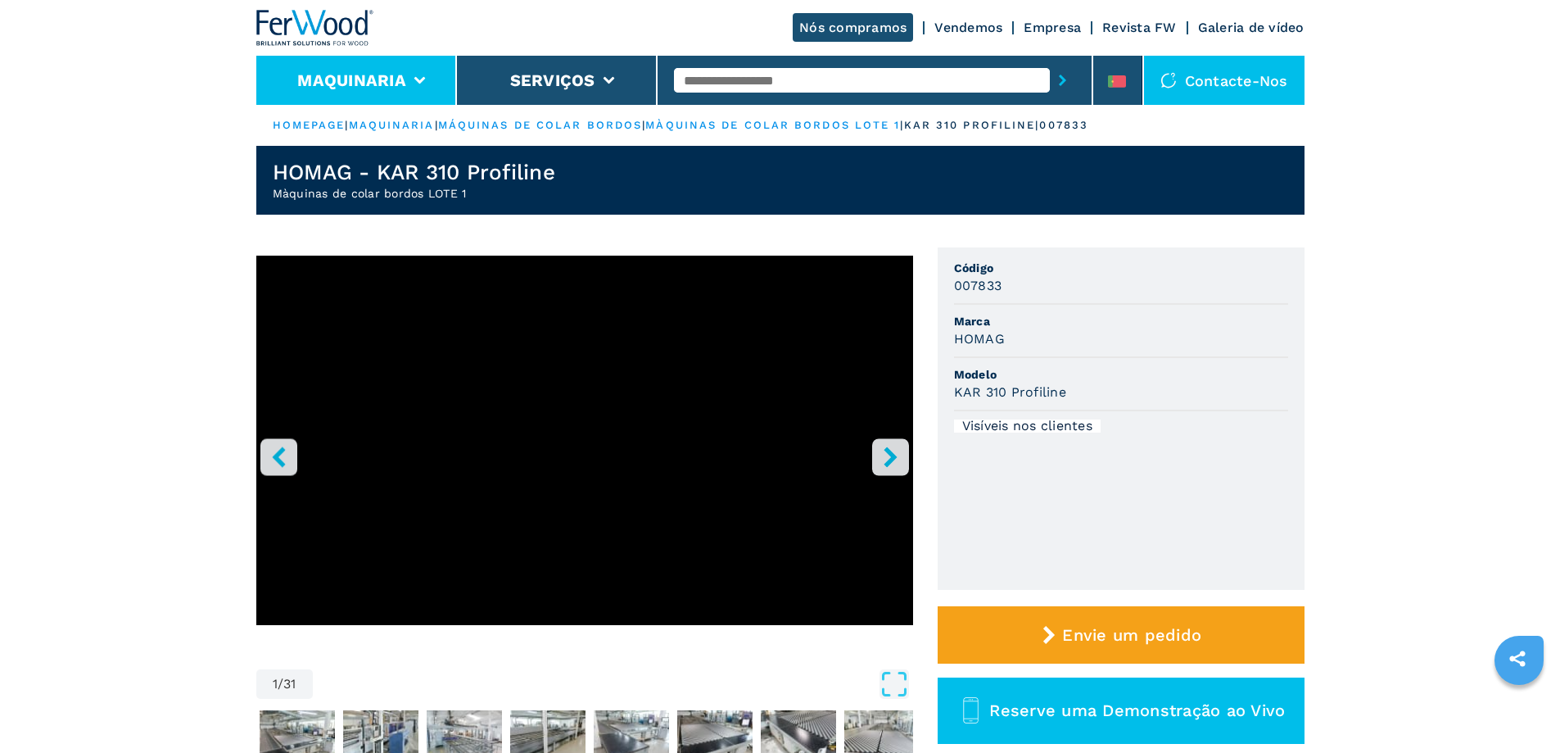
click at [387, 75] on button "Maquinaria" at bounding box center [351, 80] width 109 height 20
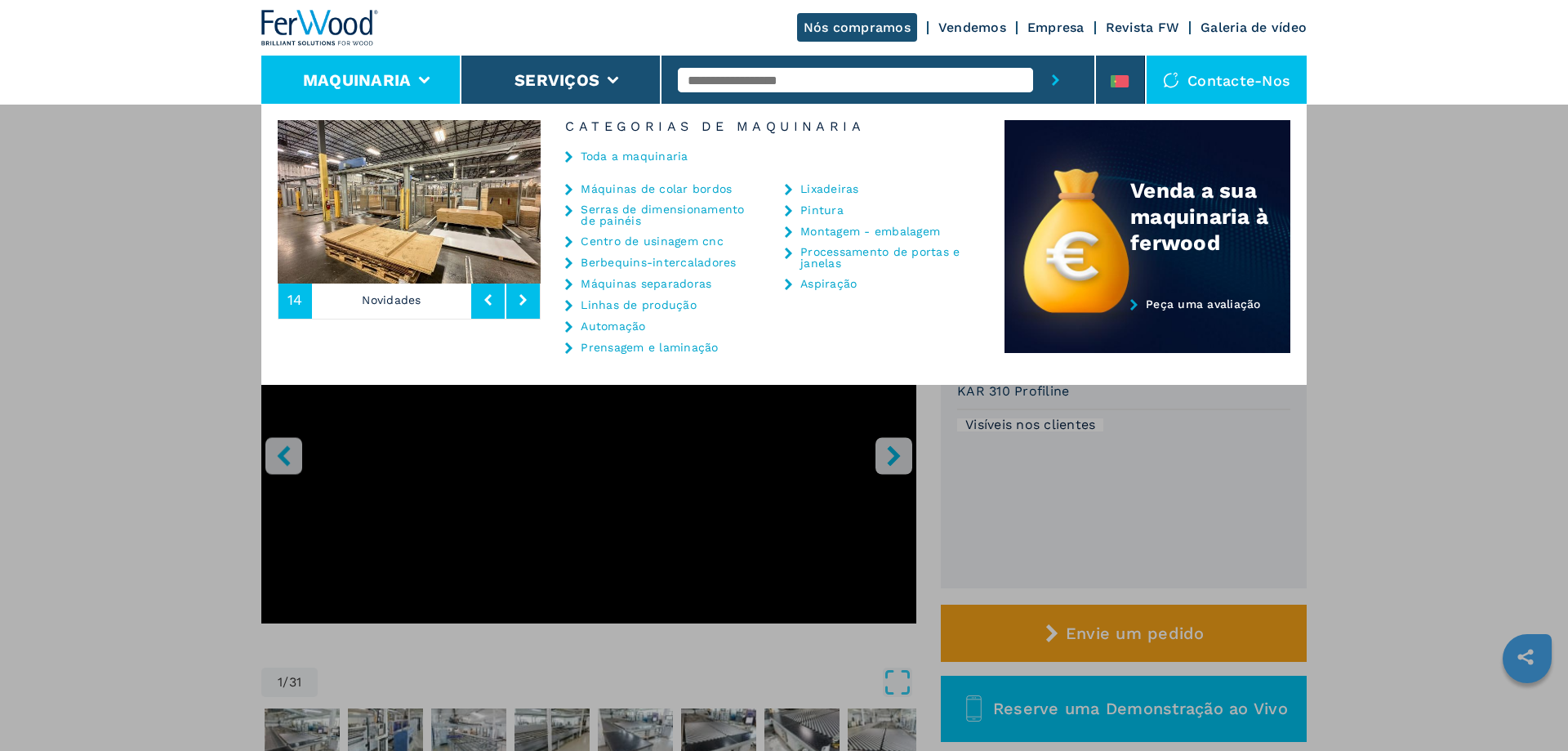
click at [389, 70] on li "Maquinaria" at bounding box center [361, 80] width 200 height 49
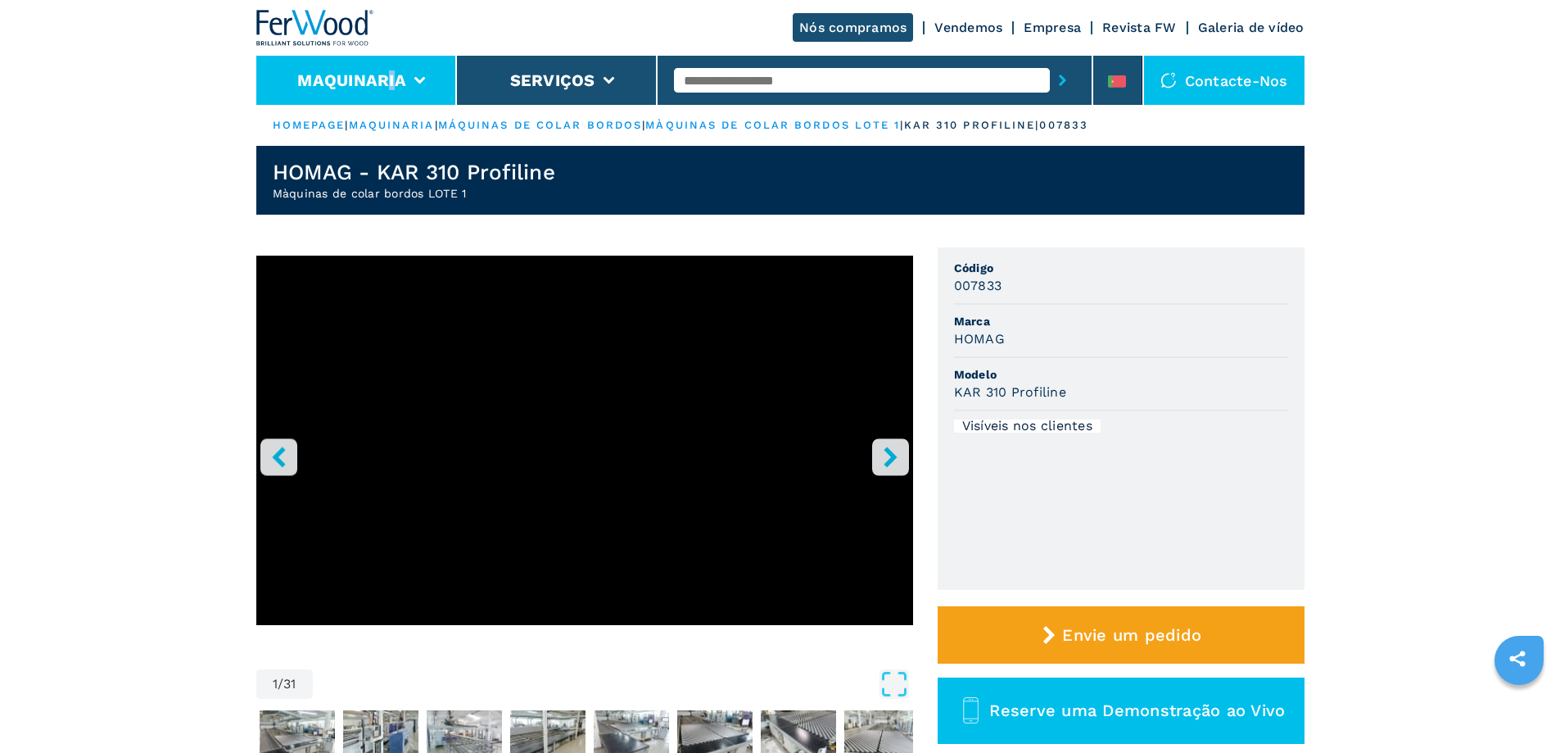
click at [392, 70] on li "Maquinaria" at bounding box center [356, 80] width 201 height 49
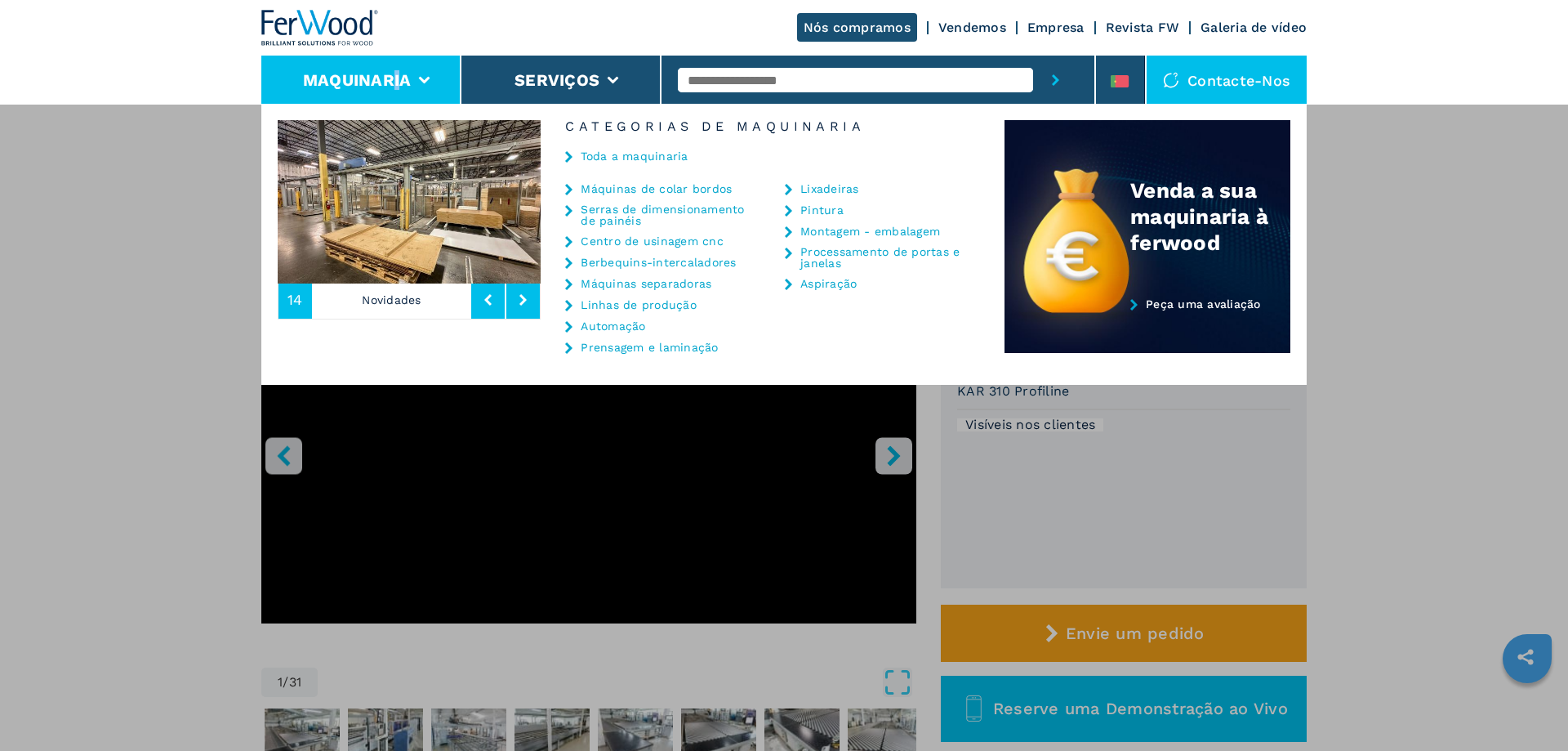
select select "**********"
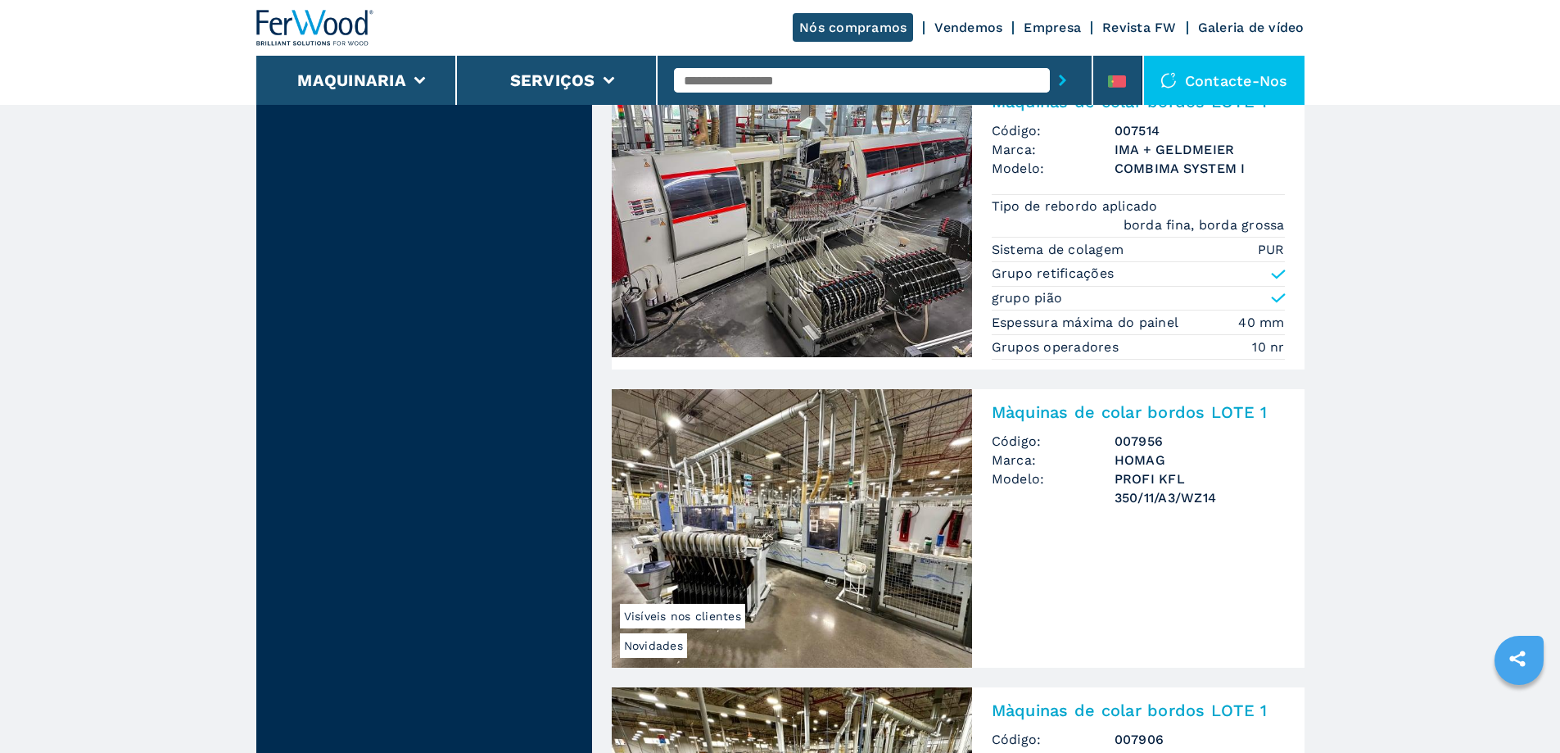
scroll to position [1638, 0]
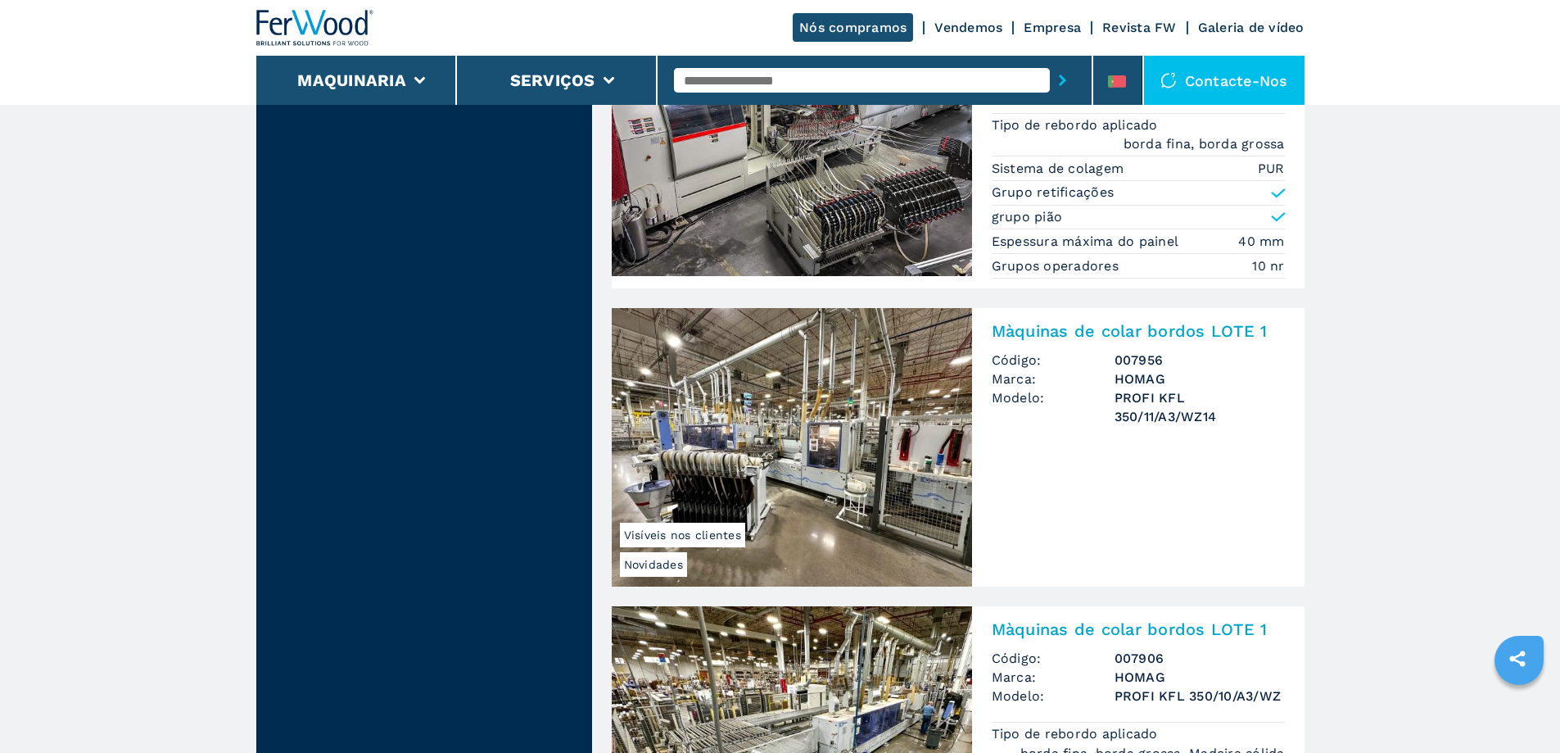
click at [816, 433] on img at bounding box center [792, 447] width 360 height 278
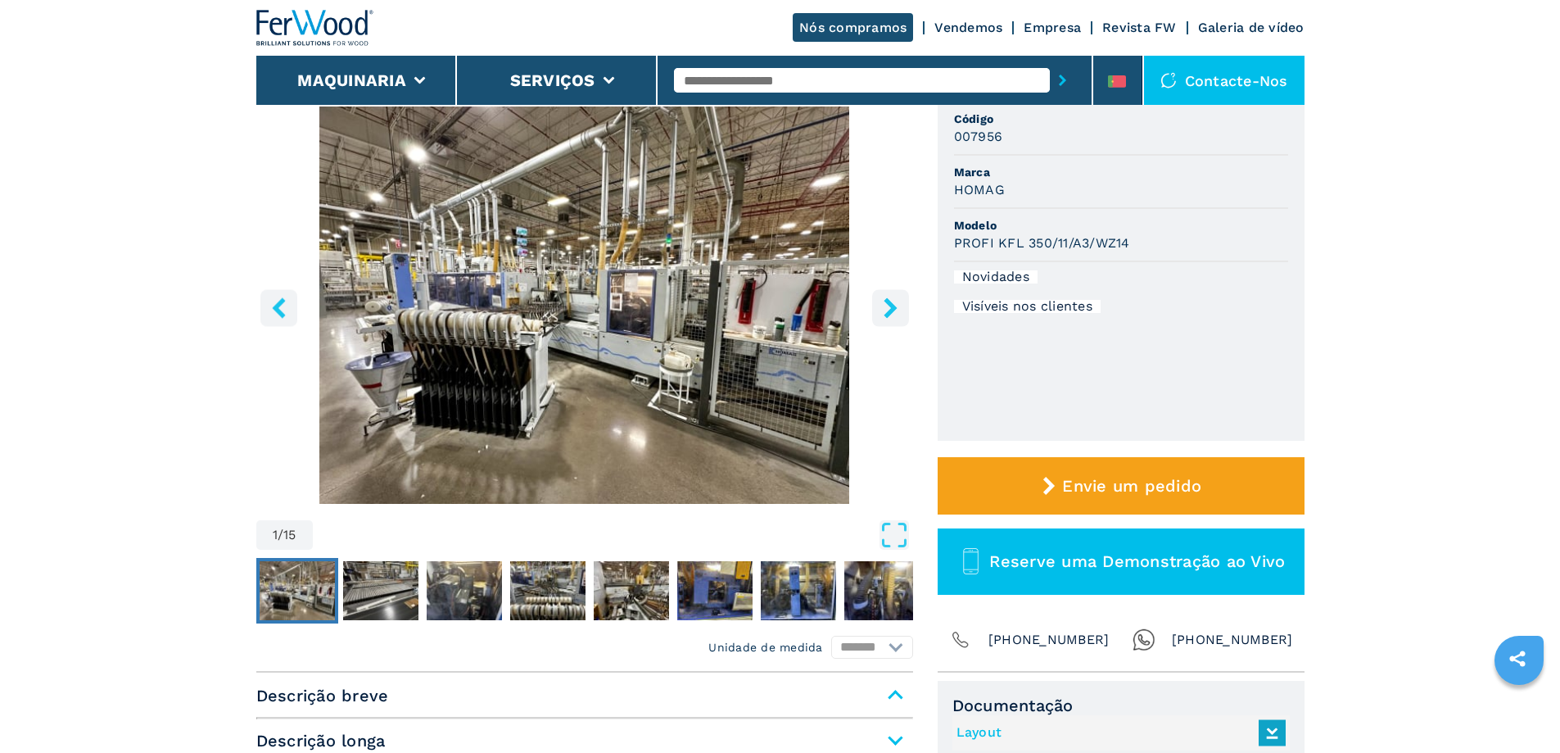
scroll to position [82, 0]
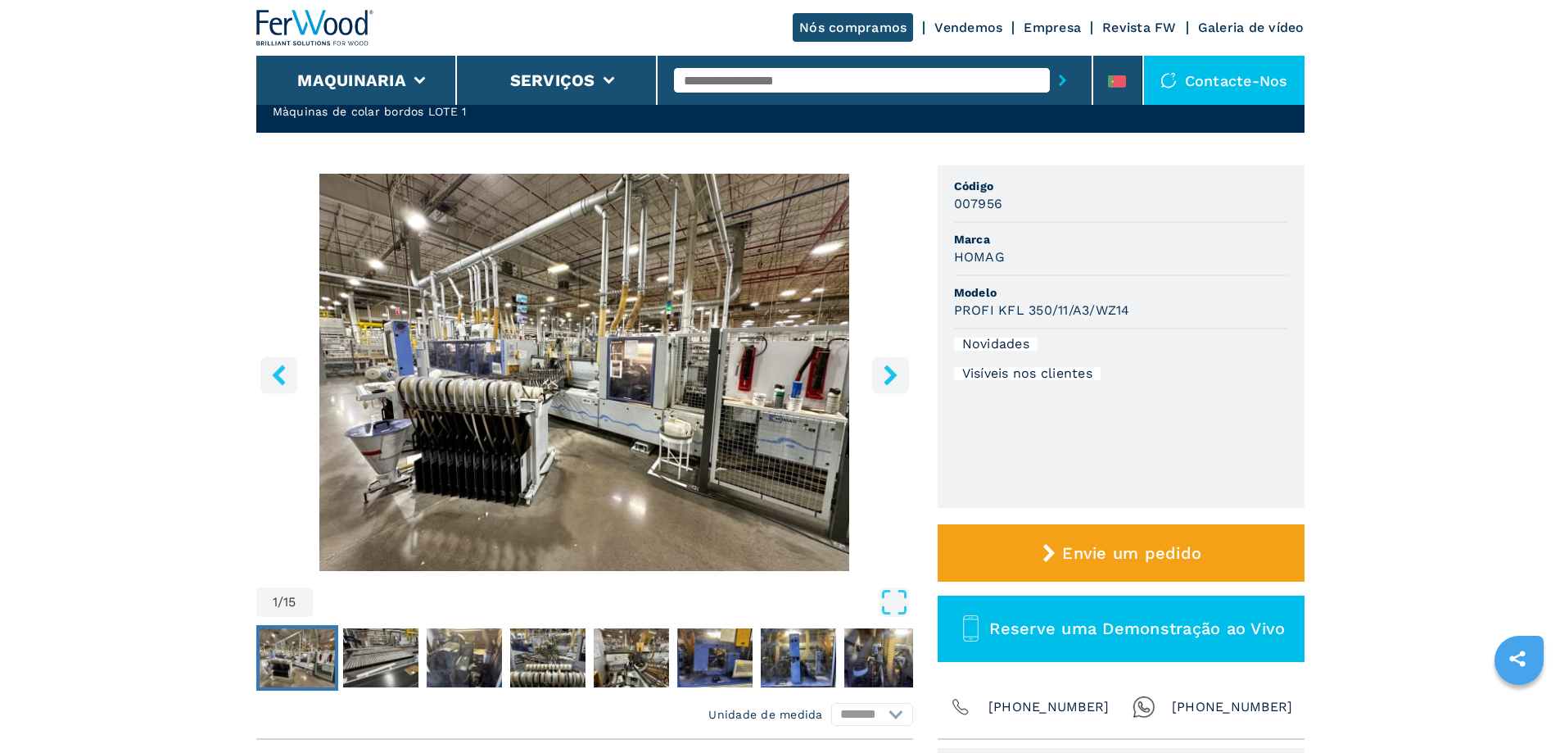
click at [817, 391] on img "Go to Slide 1" at bounding box center [584, 372] width 657 height 397
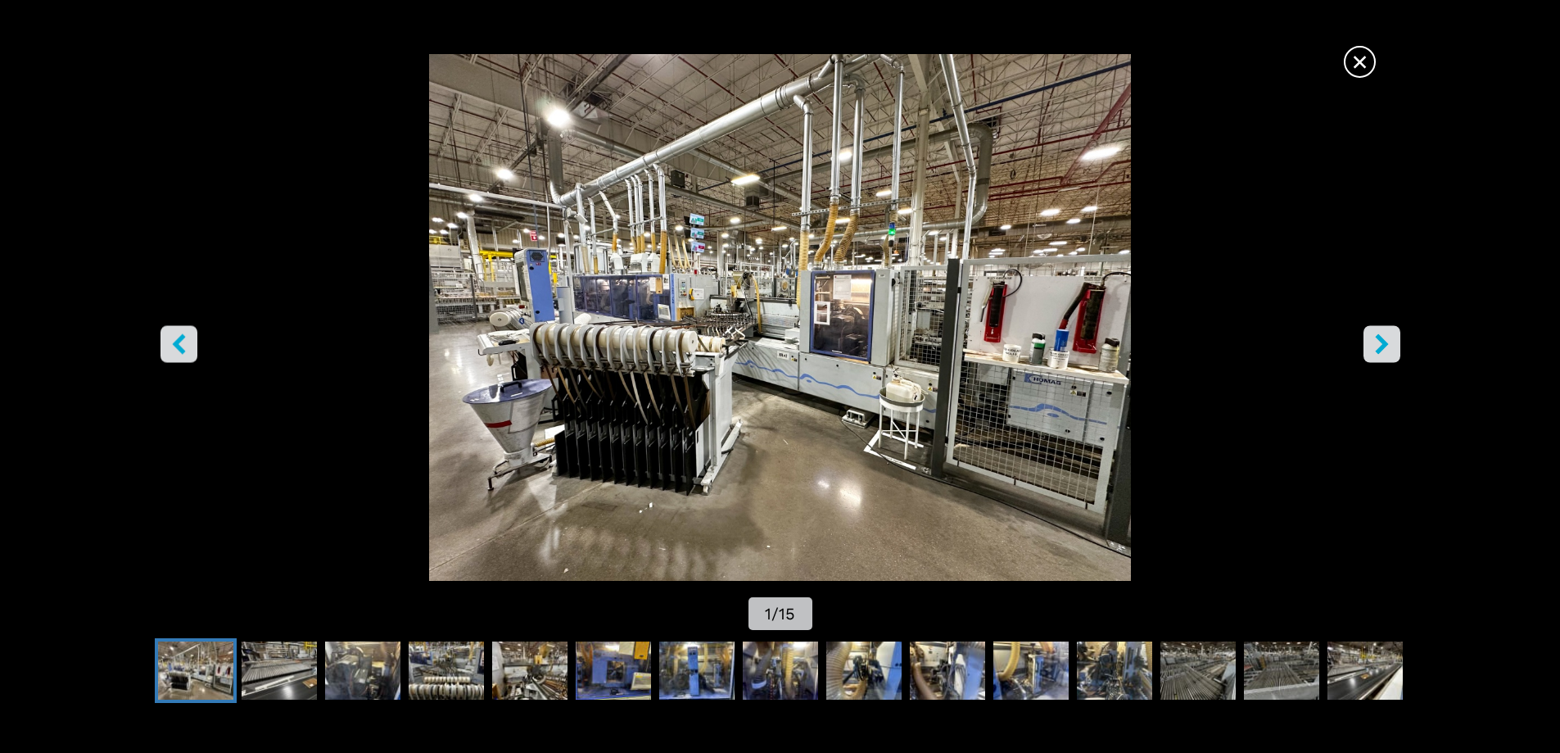
click at [1383, 353] on icon "right-button" at bounding box center [1382, 343] width 20 height 20
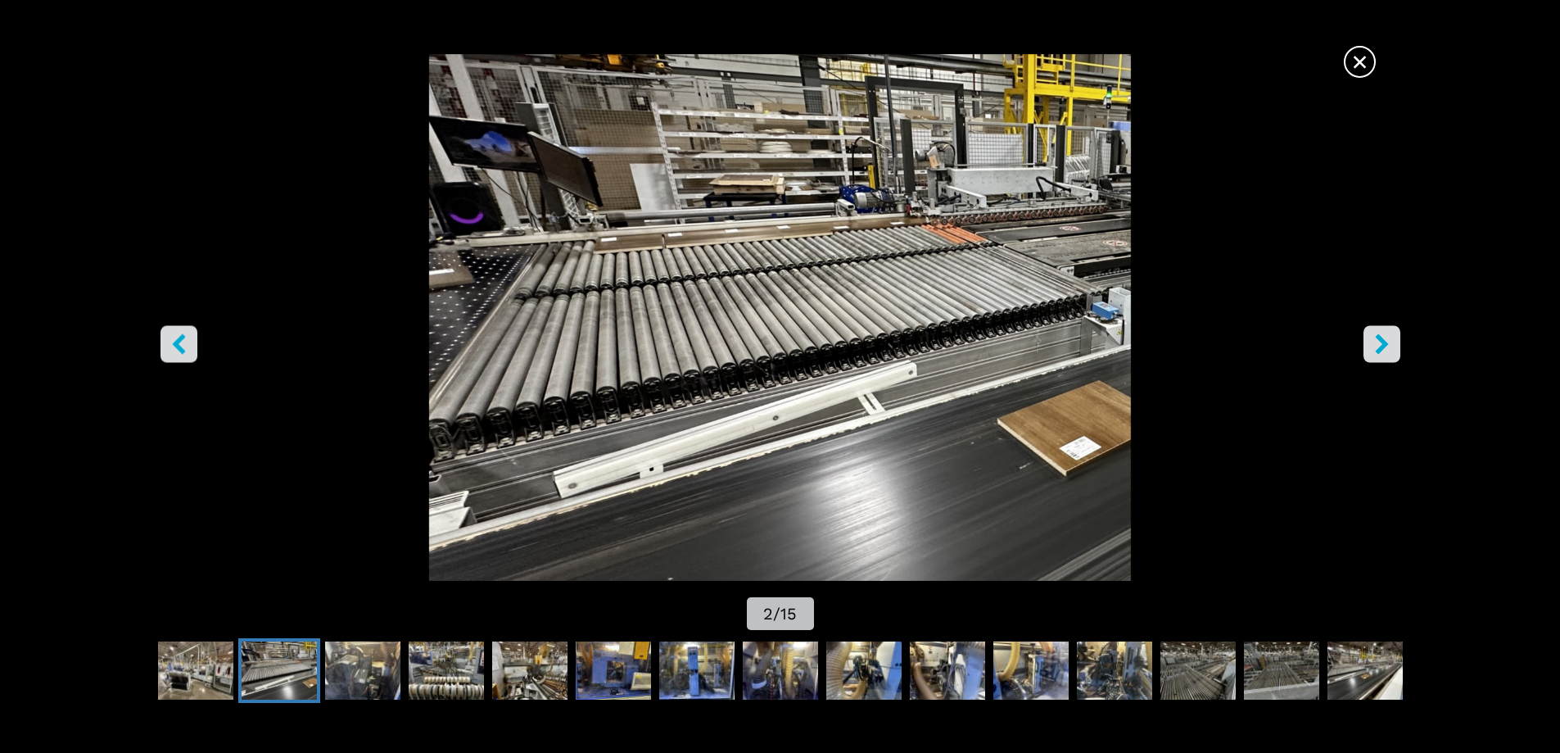
click at [1383, 353] on icon "right-button" at bounding box center [1382, 343] width 20 height 20
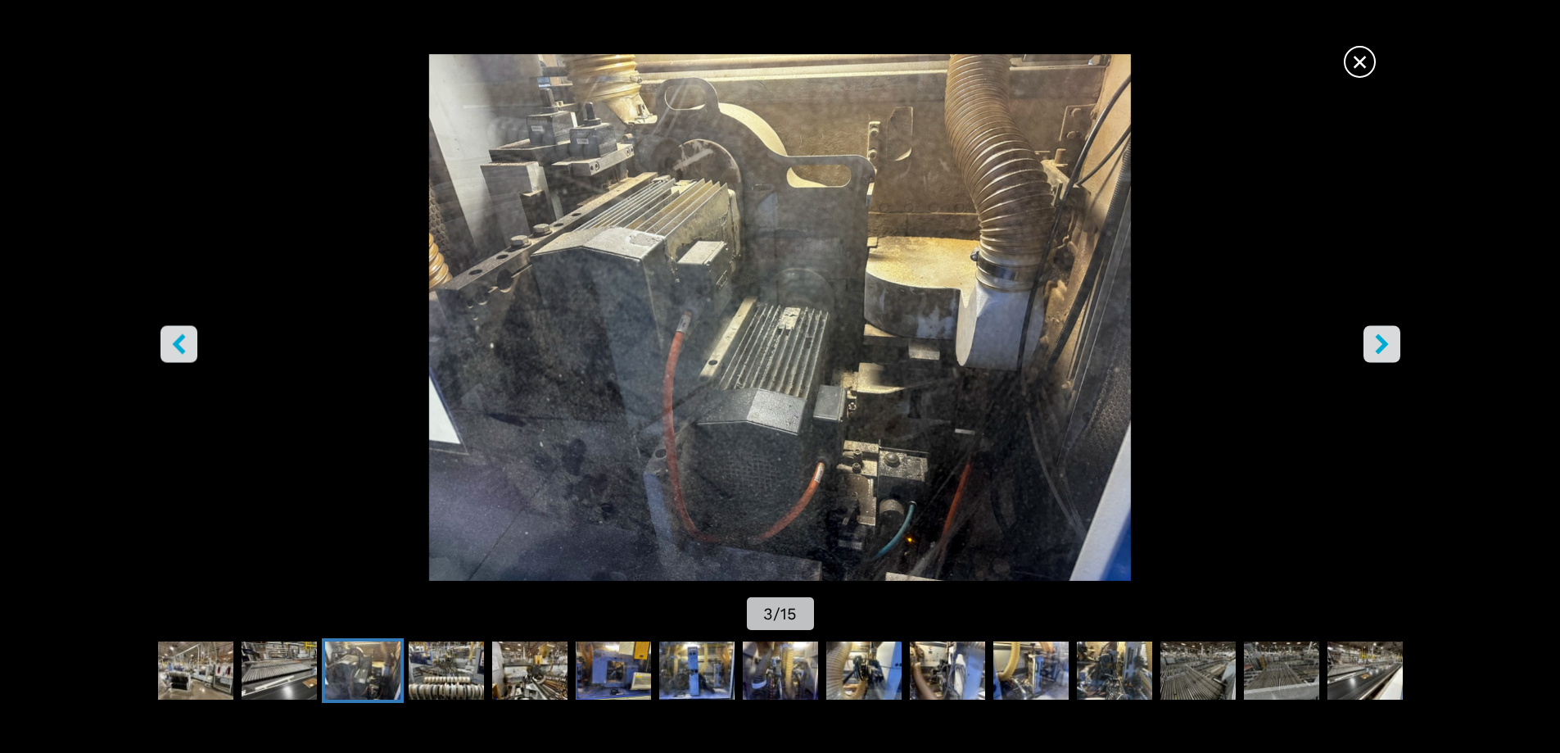
click at [1383, 353] on icon "right-button" at bounding box center [1382, 343] width 20 height 20
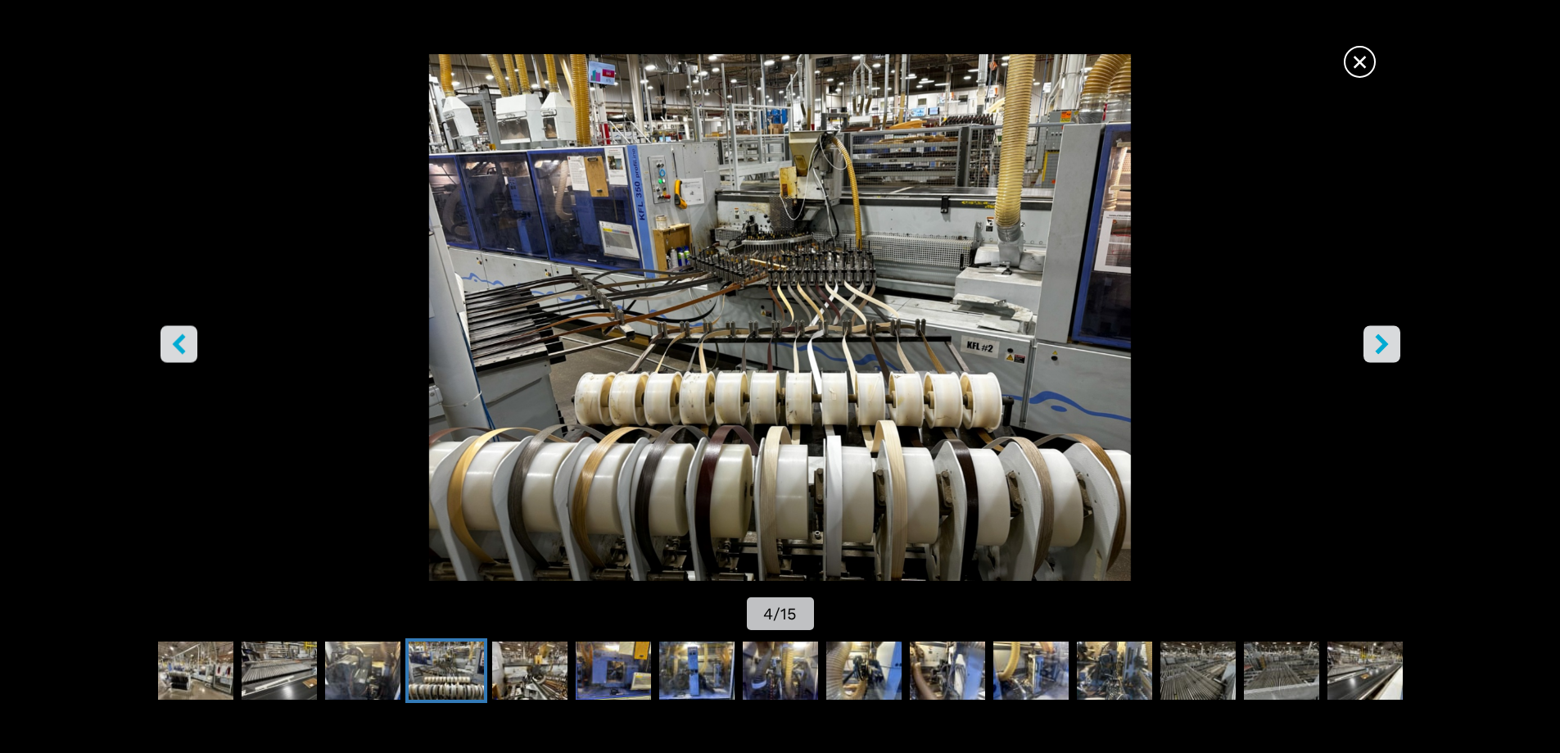
click at [1383, 353] on icon "right-button" at bounding box center [1382, 343] width 20 height 20
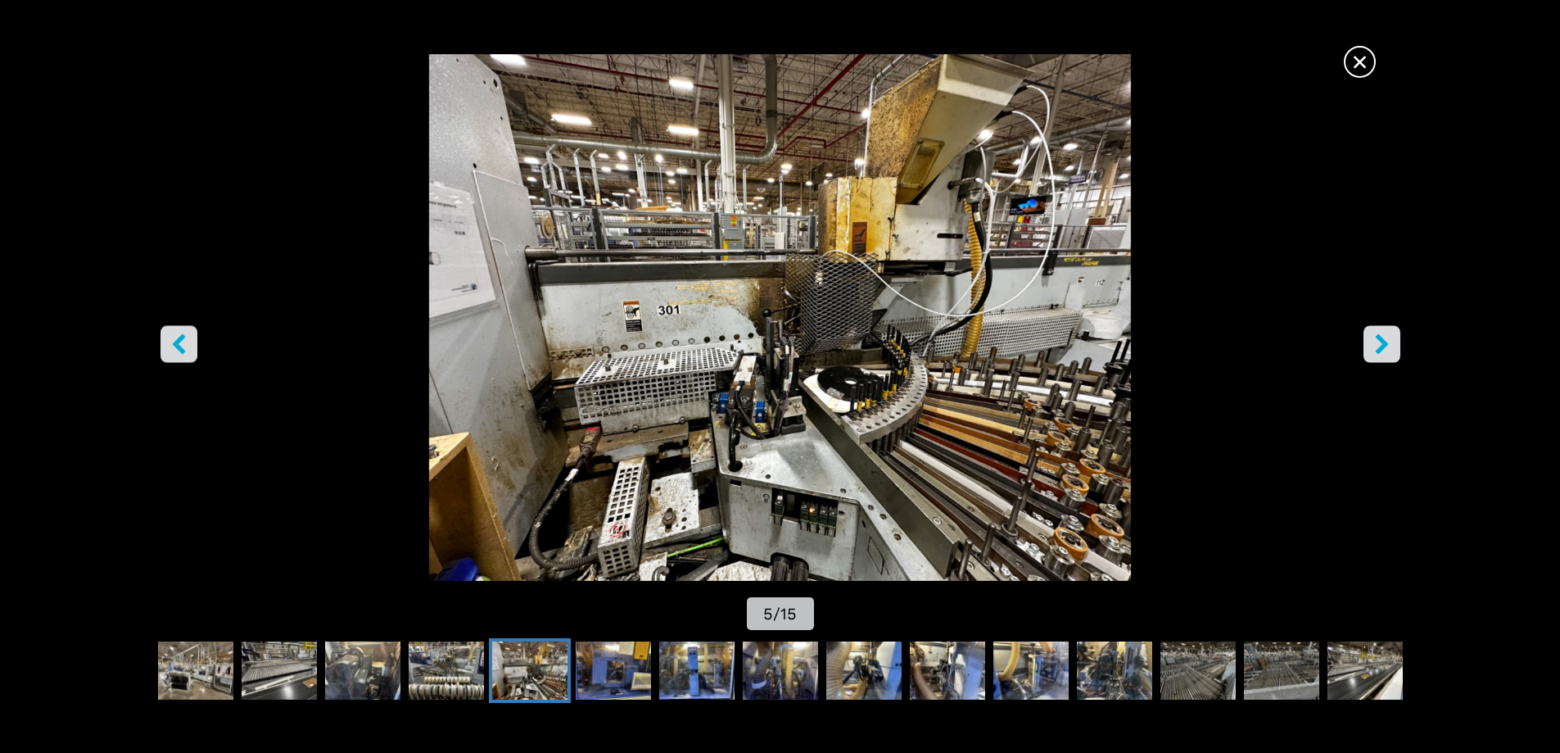
click at [1383, 353] on icon "right-button" at bounding box center [1382, 343] width 20 height 20
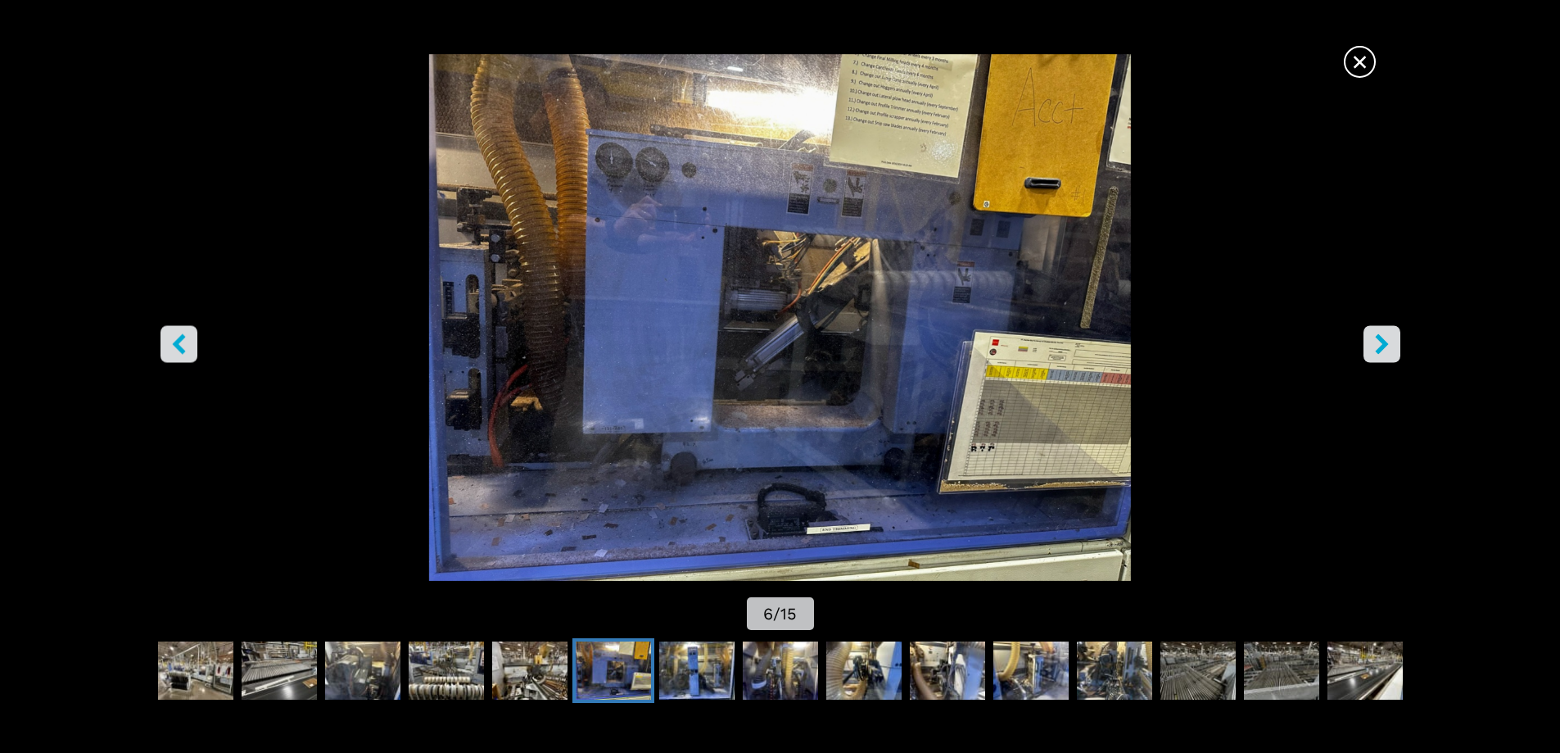
click at [1383, 353] on icon "right-button" at bounding box center [1382, 343] width 20 height 20
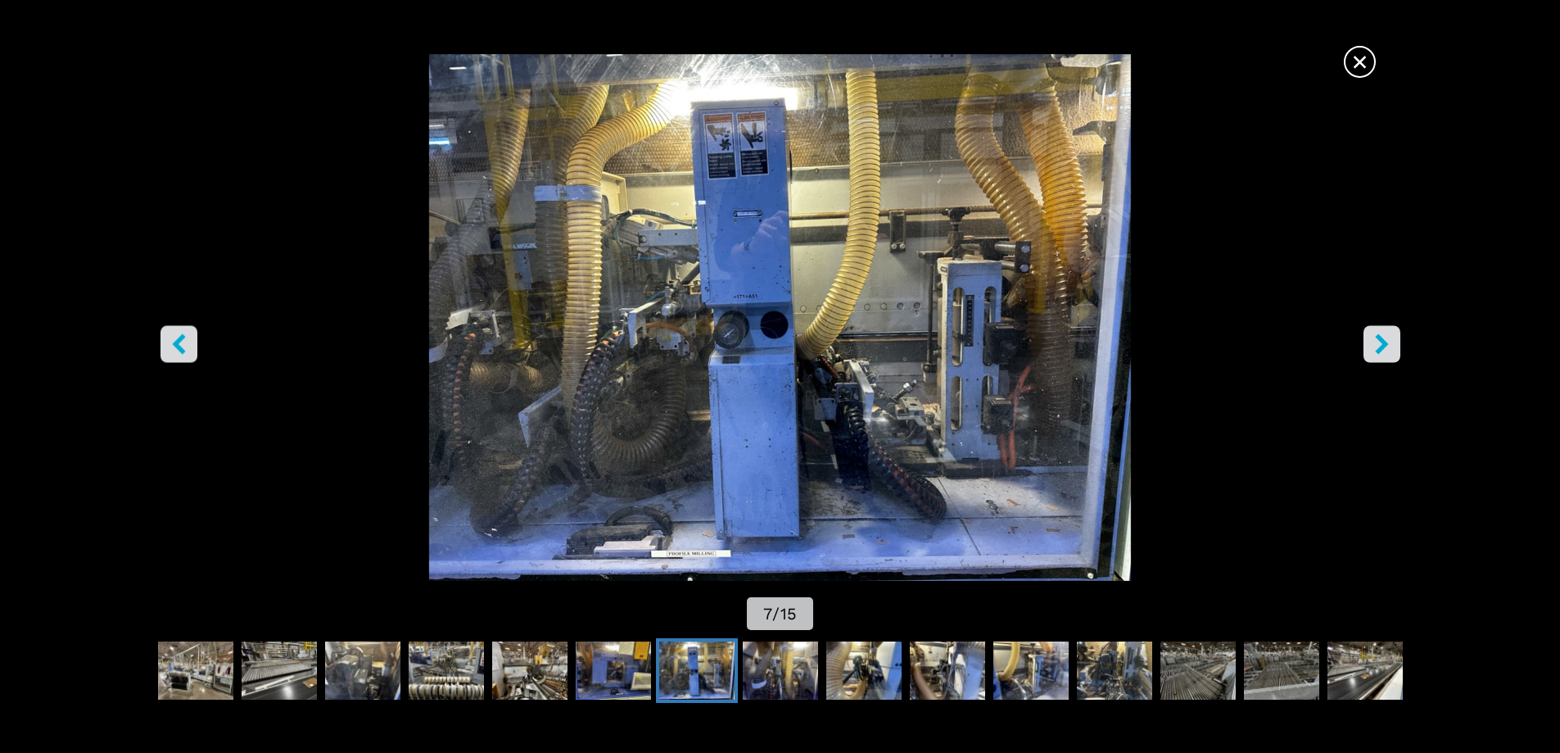
click at [1383, 353] on icon "right-button" at bounding box center [1382, 343] width 20 height 20
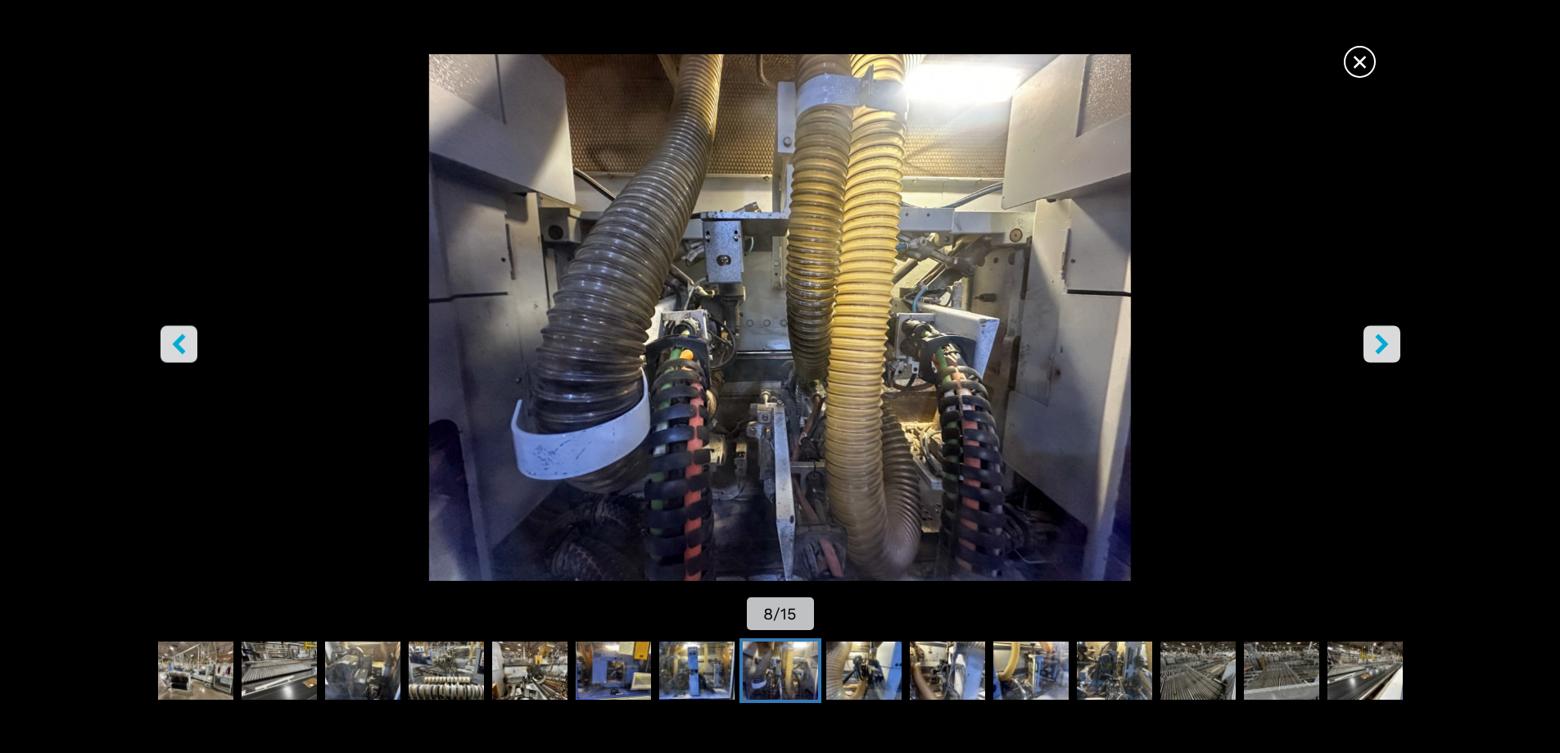
click at [1383, 353] on icon "right-button" at bounding box center [1382, 343] width 20 height 20
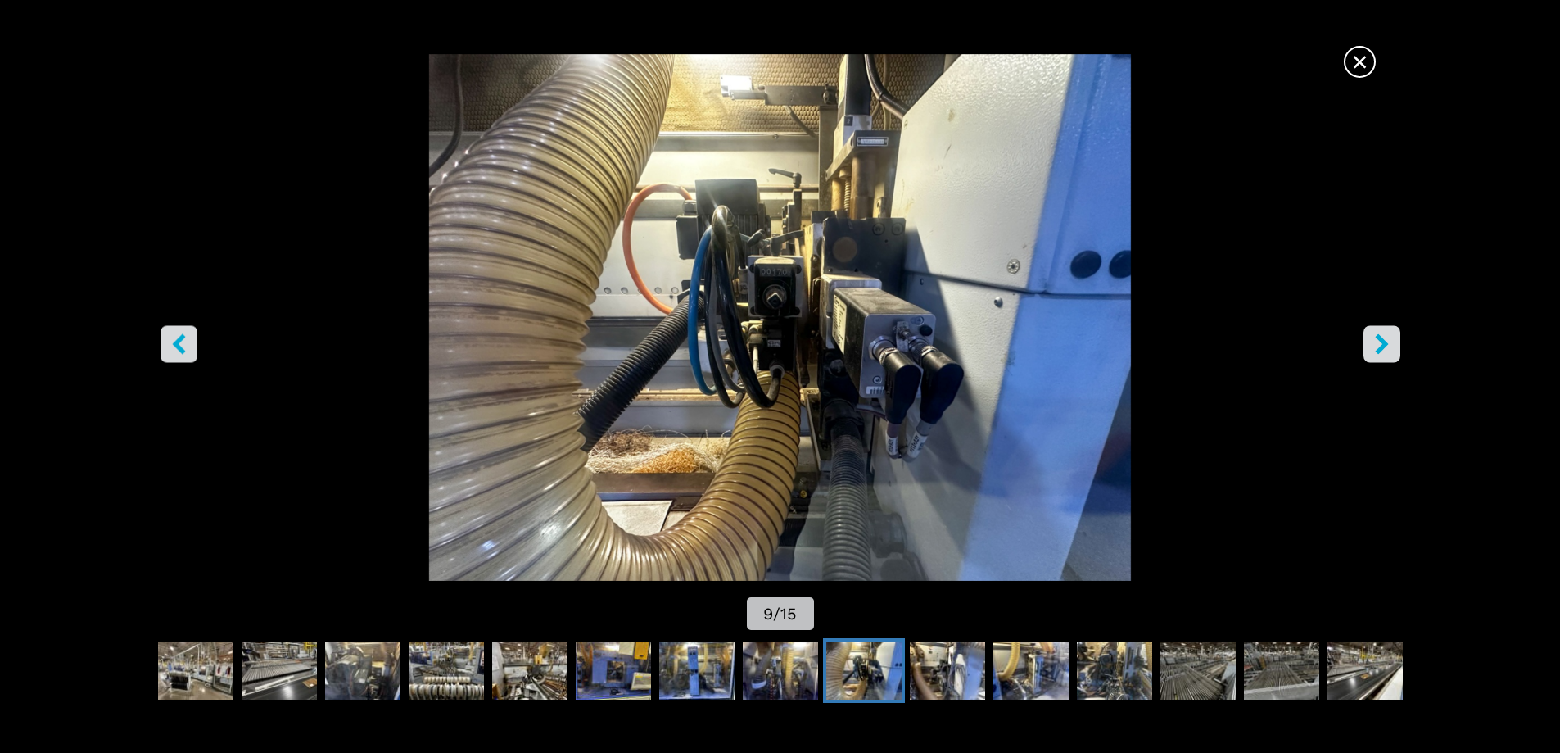
click at [1383, 353] on icon "right-button" at bounding box center [1382, 343] width 20 height 20
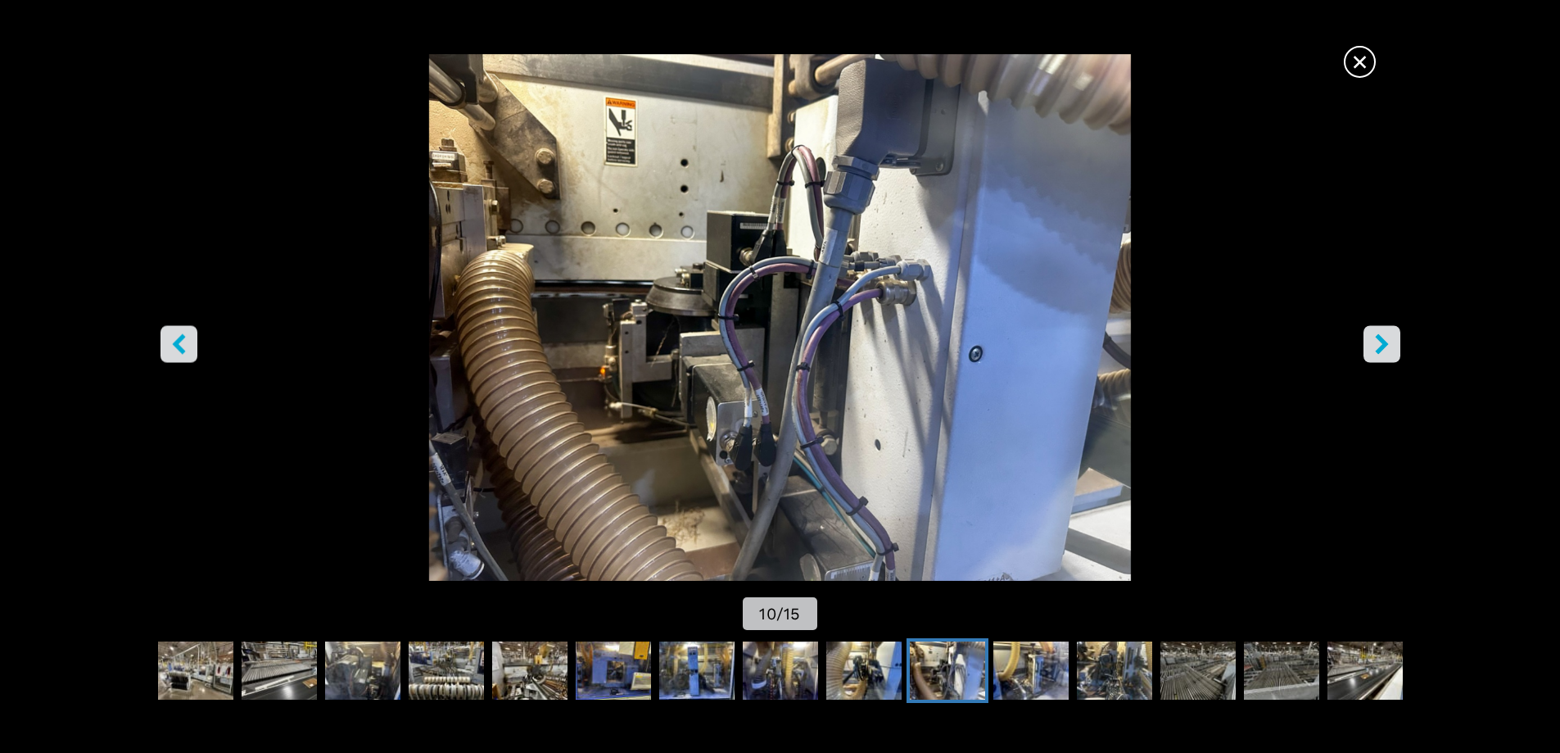
click at [1383, 353] on icon "right-button" at bounding box center [1382, 343] width 20 height 20
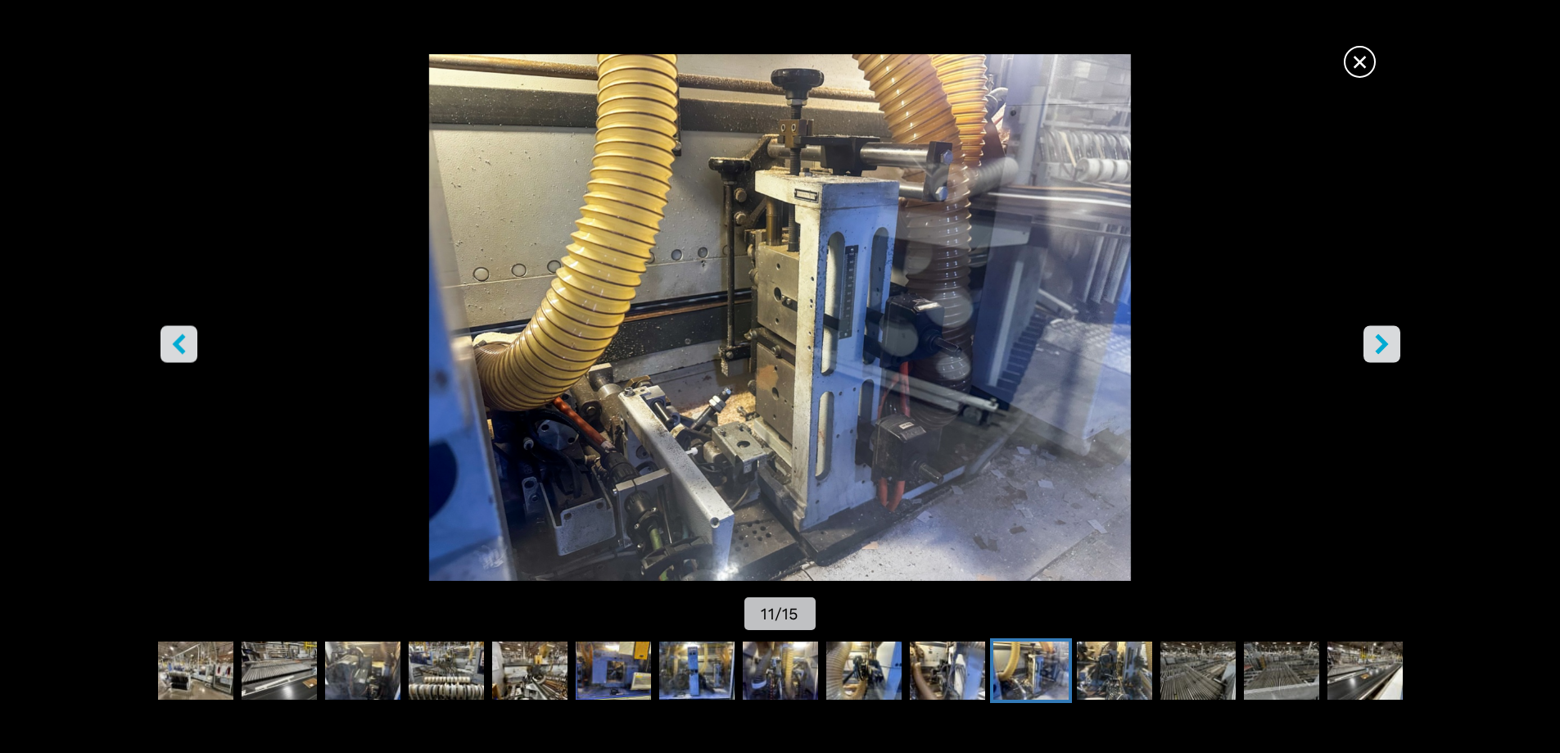
click at [1383, 353] on icon "right-button" at bounding box center [1382, 343] width 20 height 20
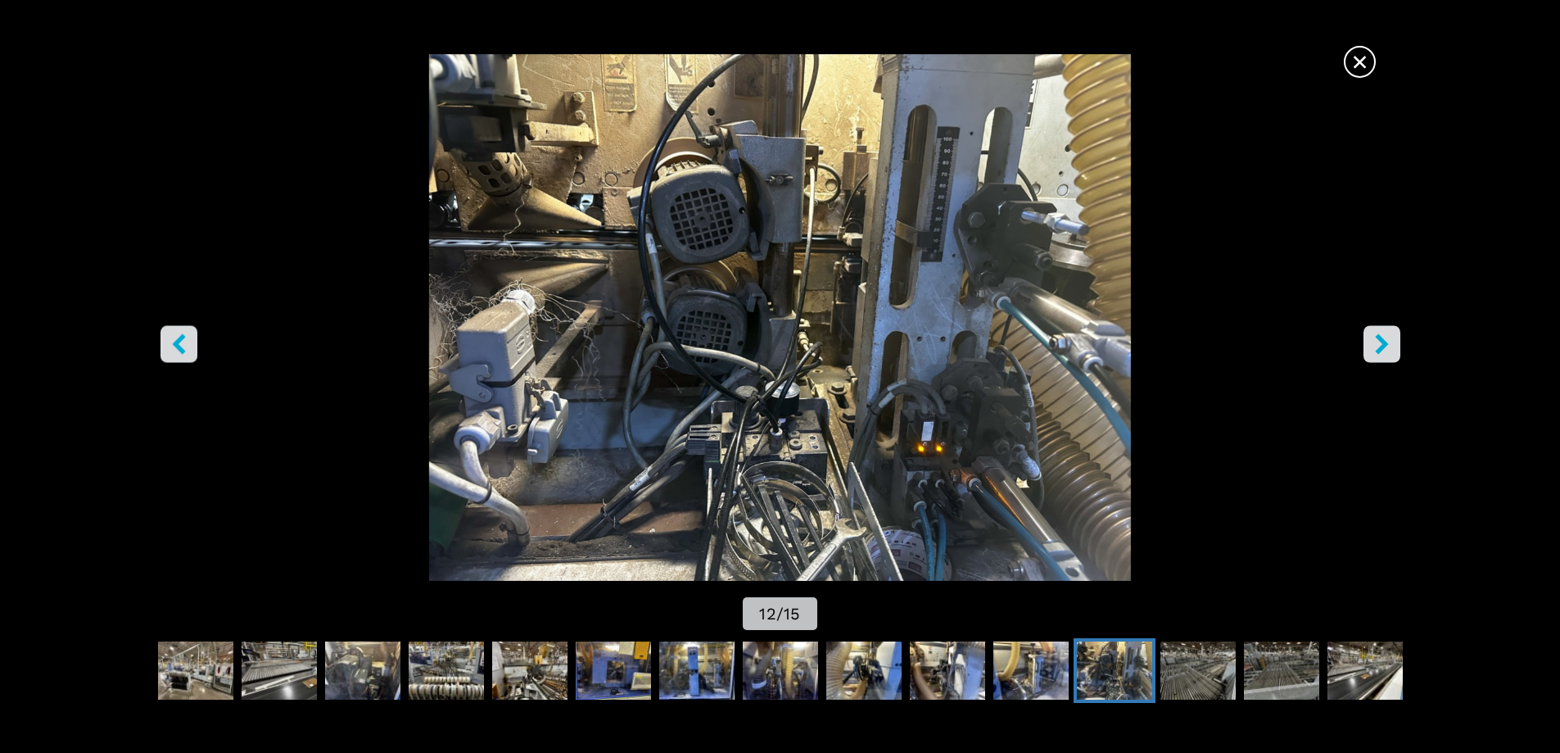
click at [1383, 353] on icon "right-button" at bounding box center [1382, 343] width 20 height 20
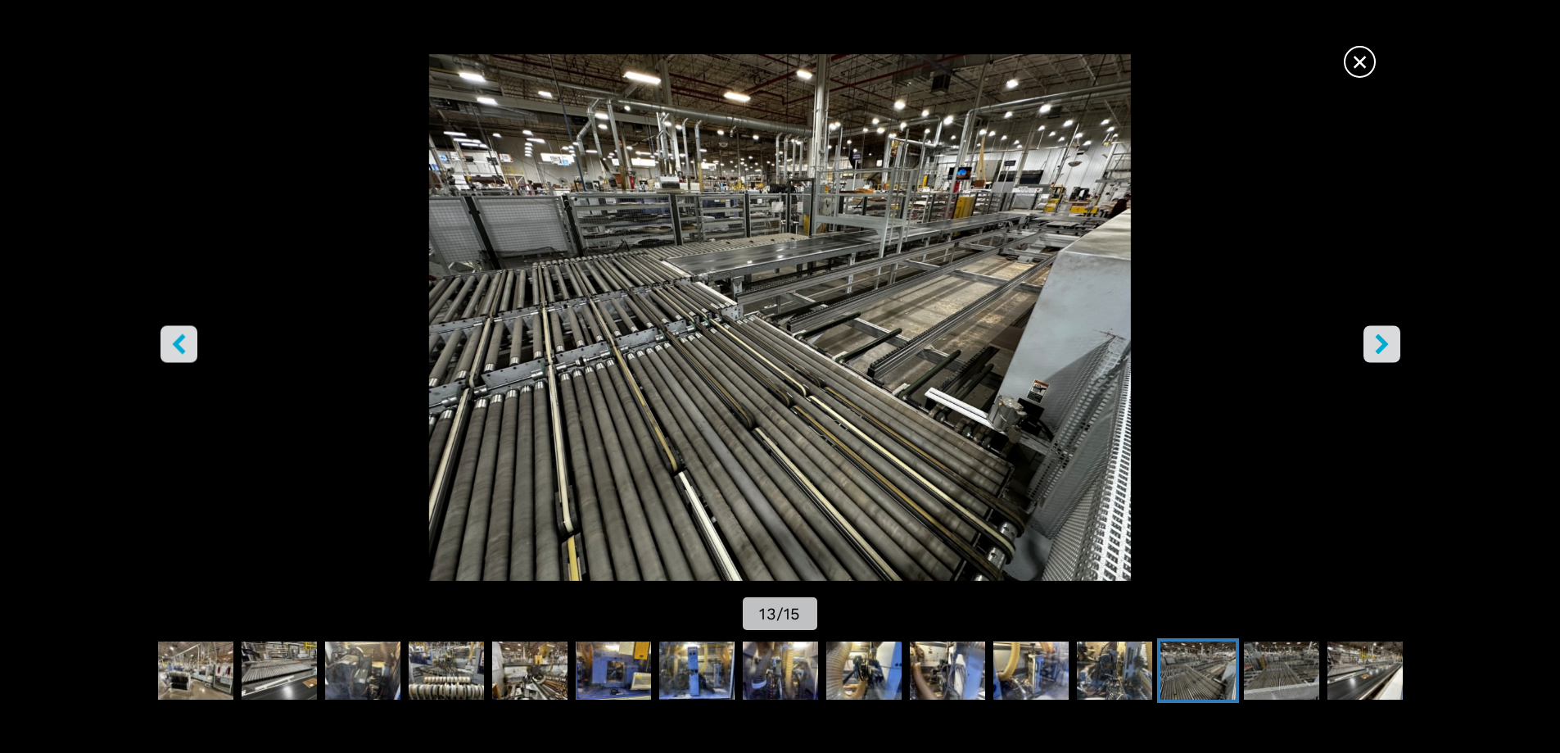
click at [1383, 353] on icon "right-button" at bounding box center [1382, 343] width 20 height 20
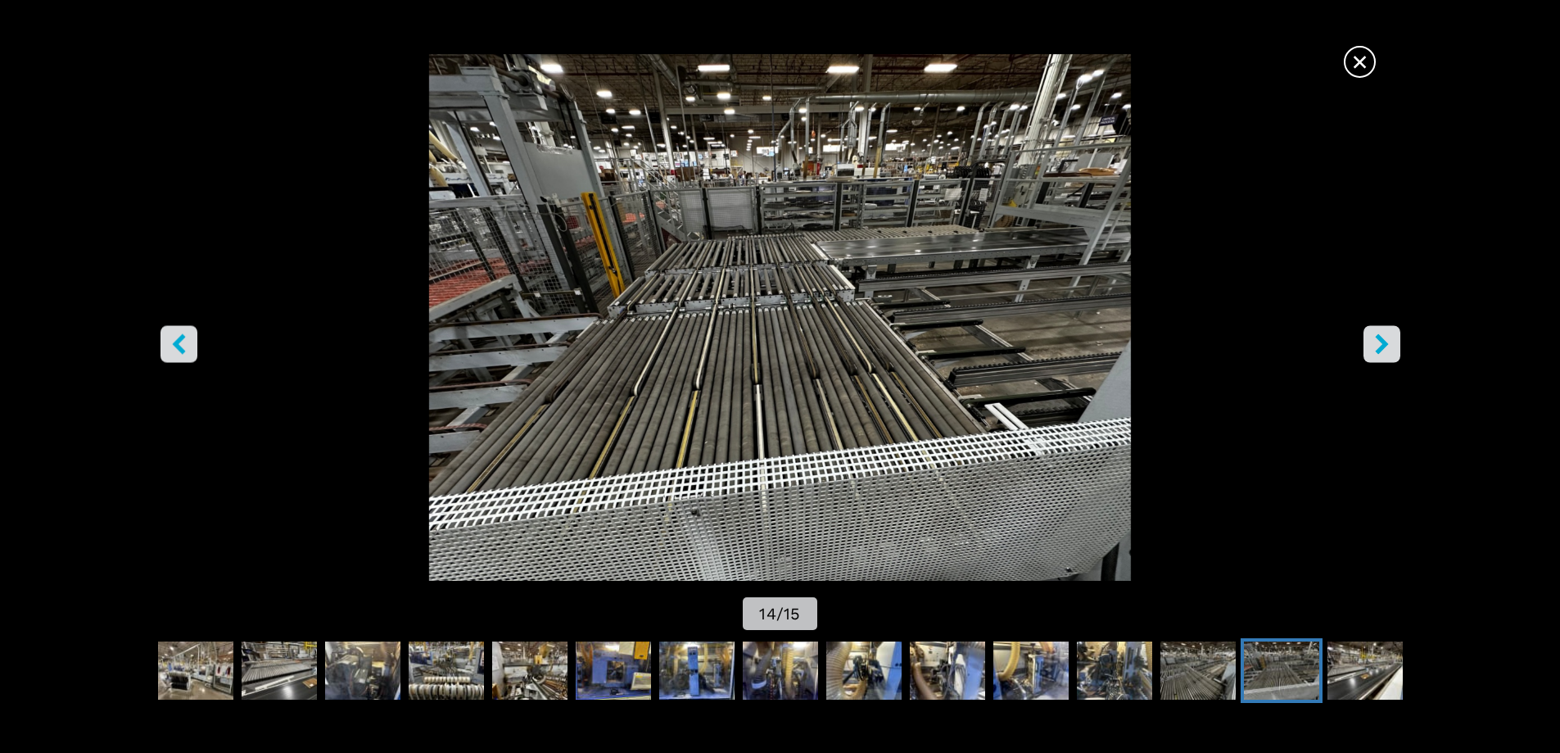
click at [1383, 353] on icon "right-button" at bounding box center [1382, 343] width 20 height 20
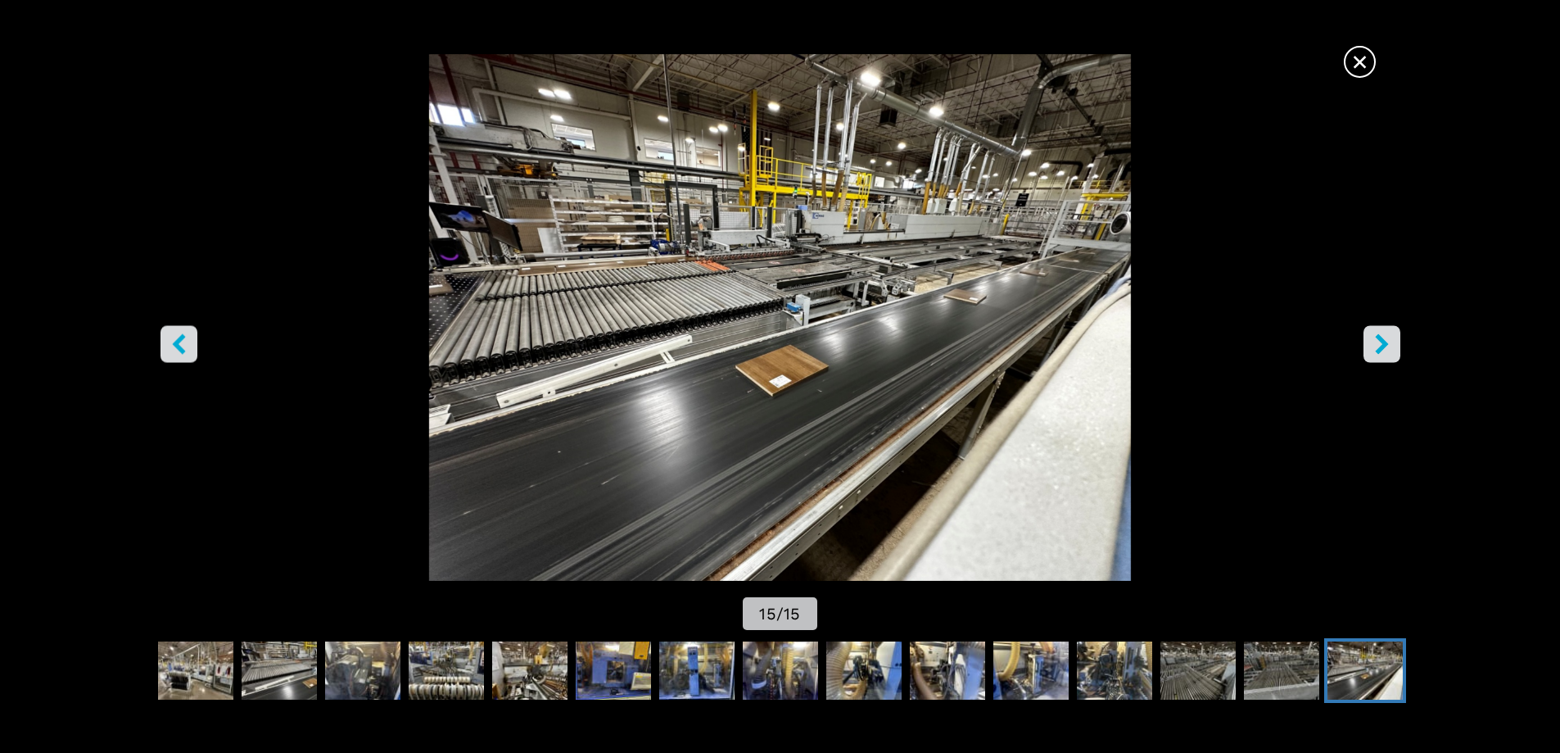
click at [1384, 353] on icon "right-button" at bounding box center [1382, 343] width 20 height 20
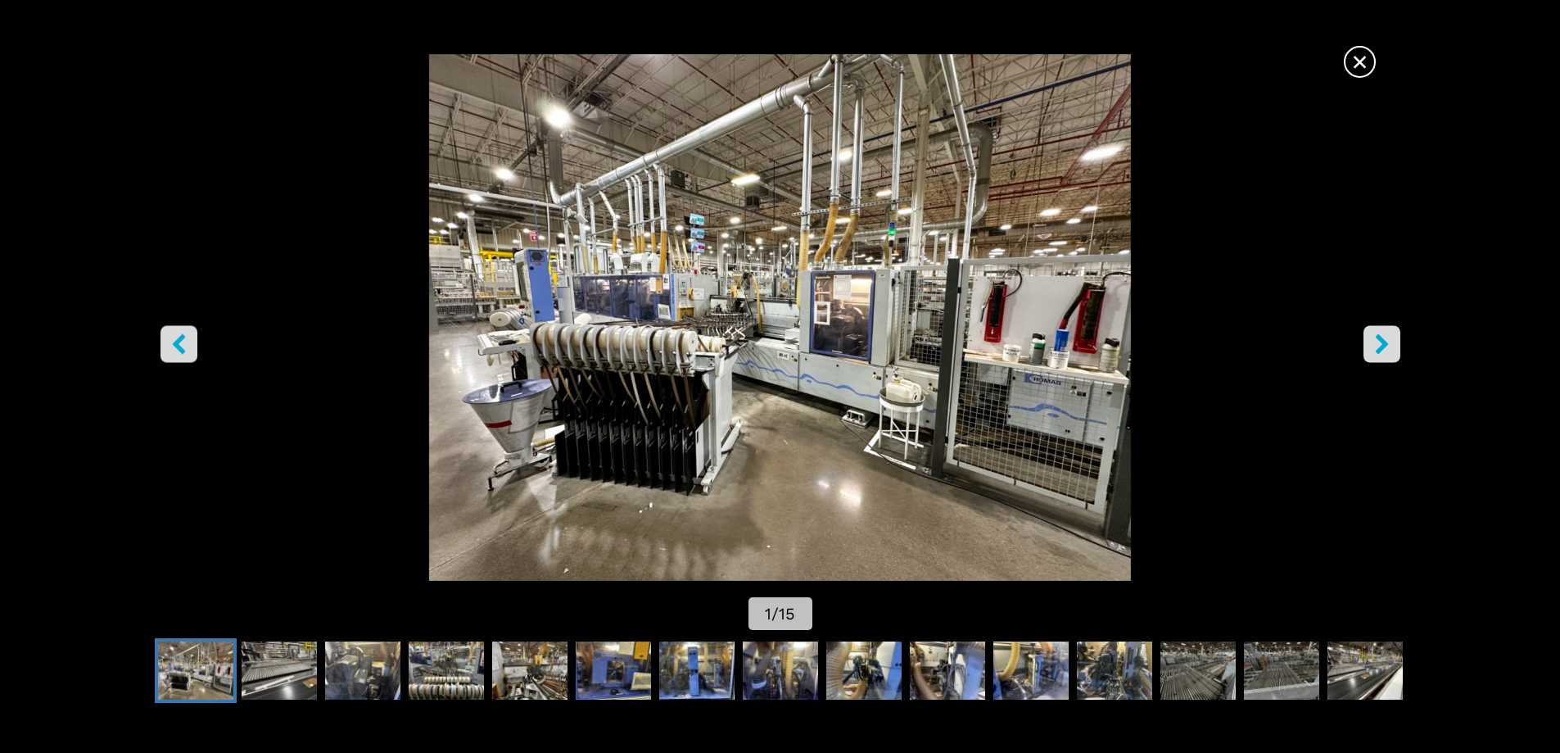
click at [1384, 353] on icon "right-button" at bounding box center [1382, 343] width 20 height 20
select select "**********"
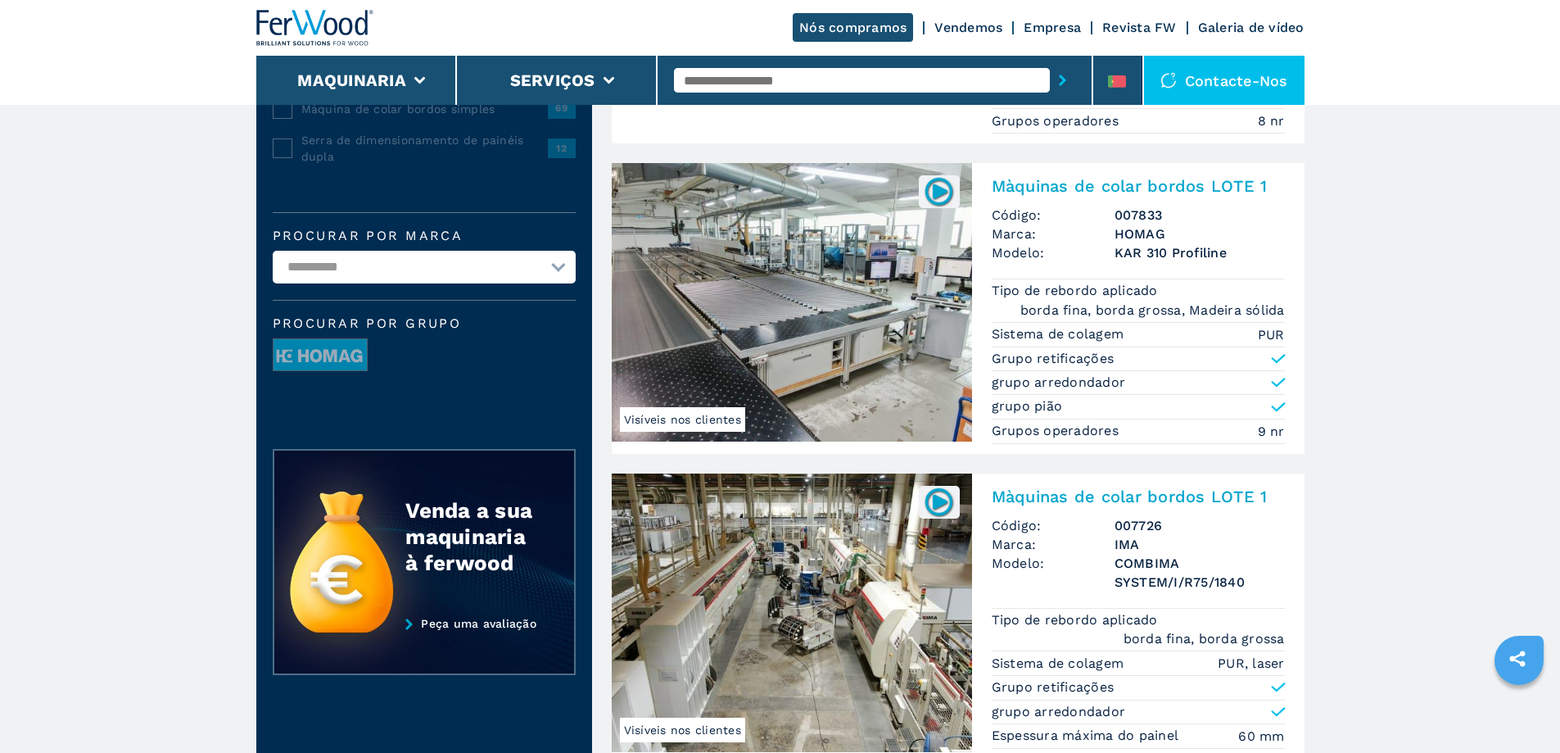
scroll to position [410, 0]
click at [1263, 188] on h2 "Màquinas de colar bordos LOTE 1" at bounding box center [1138, 185] width 293 height 20
